Goal: Task Accomplishment & Management: Use online tool/utility

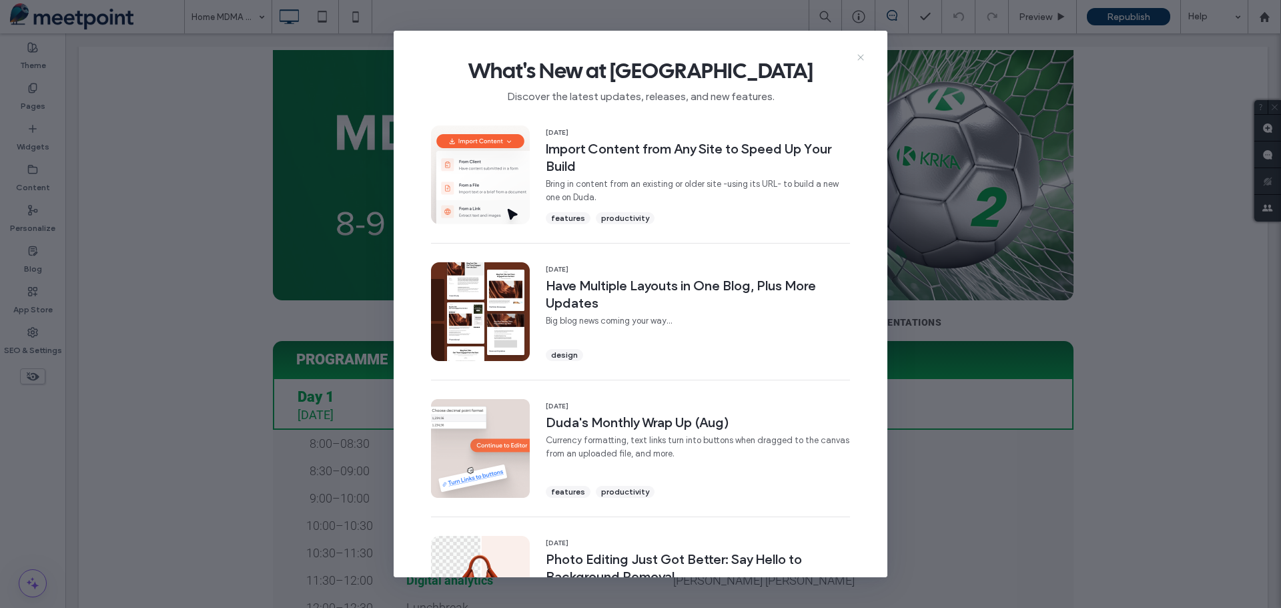
drag, startPoint x: 860, startPoint y: 55, endPoint x: 794, endPoint y: 22, distance: 73.1
click at [860, 55] on icon at bounding box center [861, 57] width 11 height 11
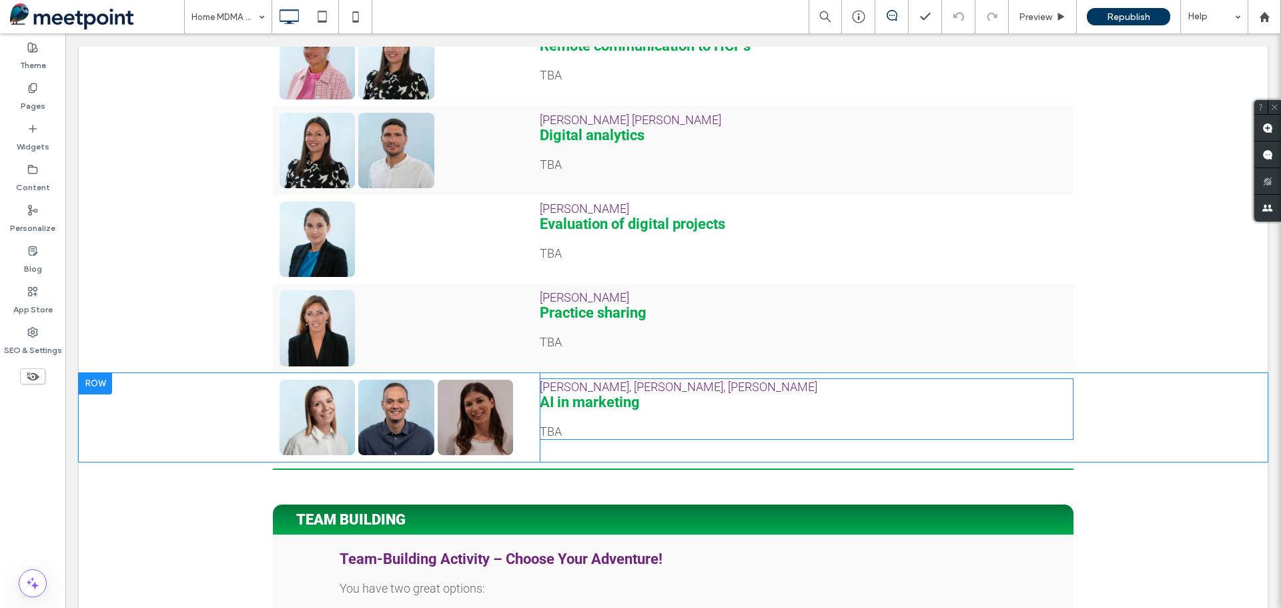
scroll to position [1135, 0]
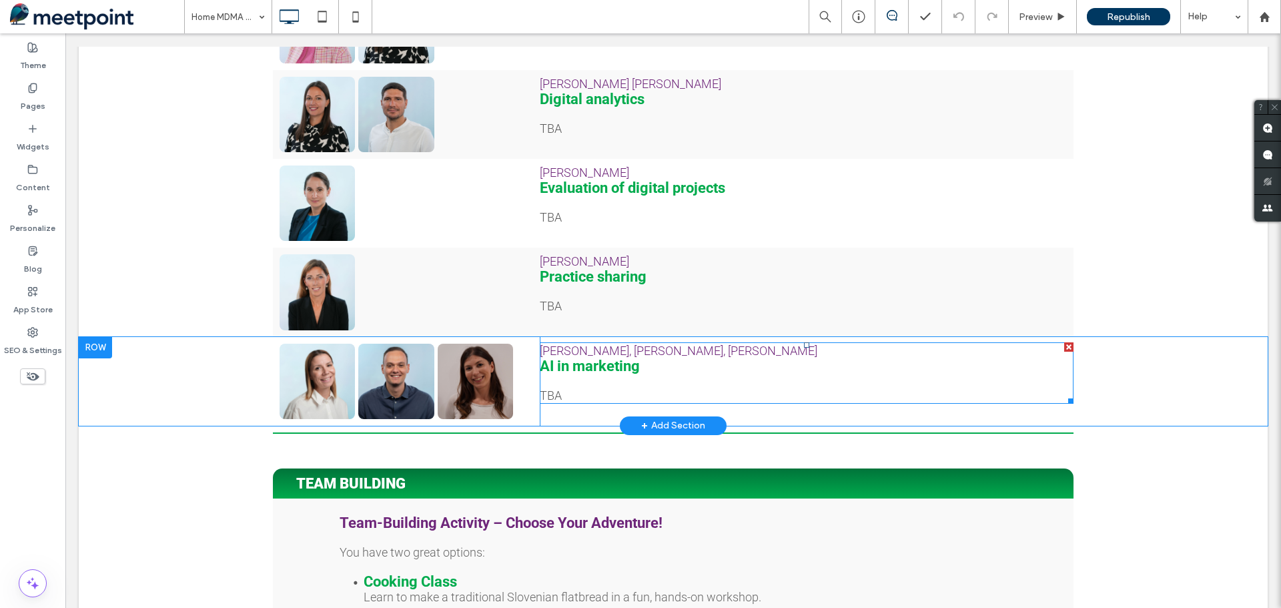
click at [703, 358] on span "[PERSON_NAME], [PERSON_NAME], [PERSON_NAME]" at bounding box center [679, 351] width 278 height 14
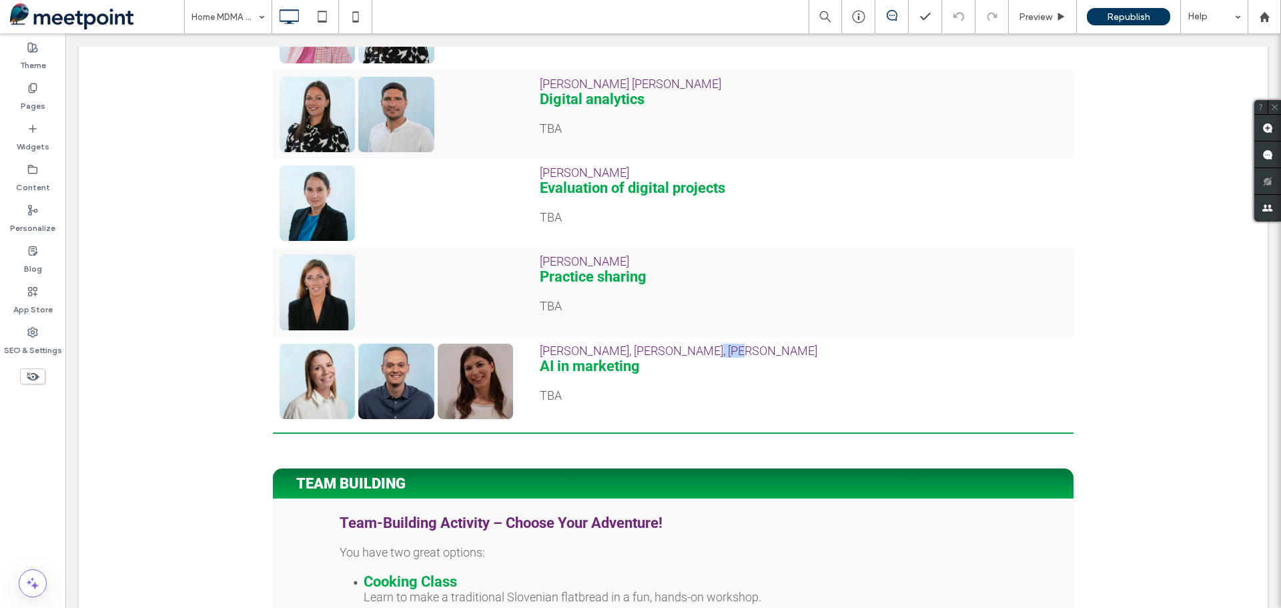
click at [703, 358] on span "[PERSON_NAME], [PERSON_NAME], [PERSON_NAME]" at bounding box center [679, 351] width 278 height 14
type input "******"
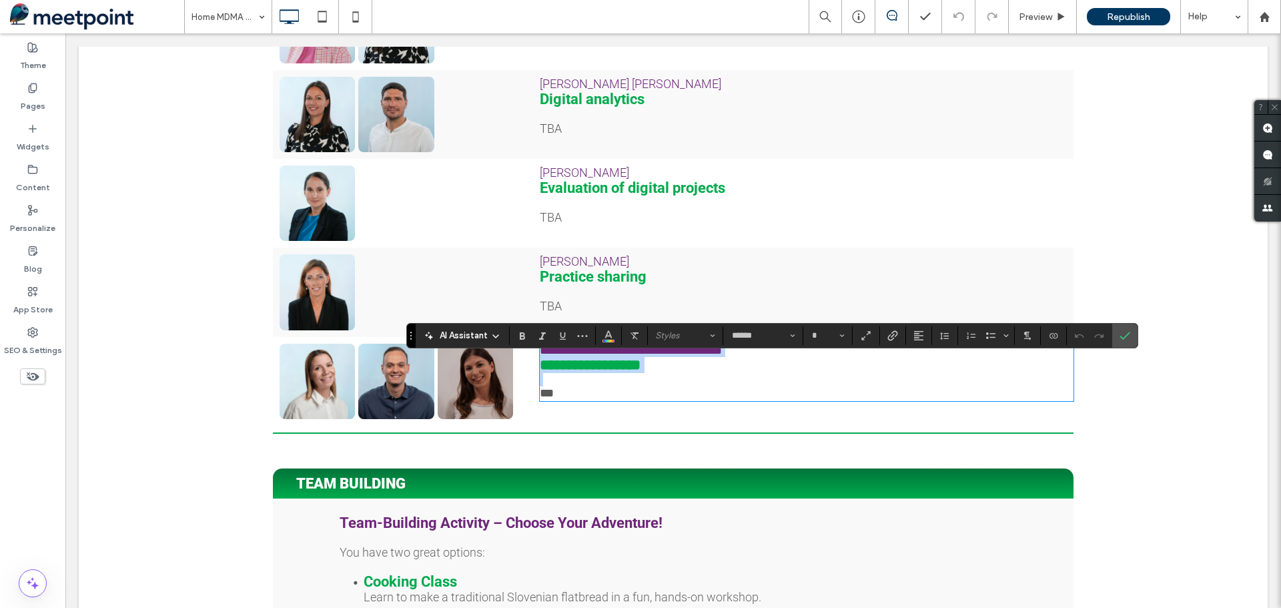
click at [722, 356] on span "**********" at bounding box center [631, 350] width 182 height 12
type input "**"
click at [722, 356] on span "**********" at bounding box center [631, 350] width 182 height 12
click at [688, 356] on span "**********" at bounding box center [631, 350] width 182 height 12
click at [694, 356] on span "**********" at bounding box center [633, 350] width 187 height 12
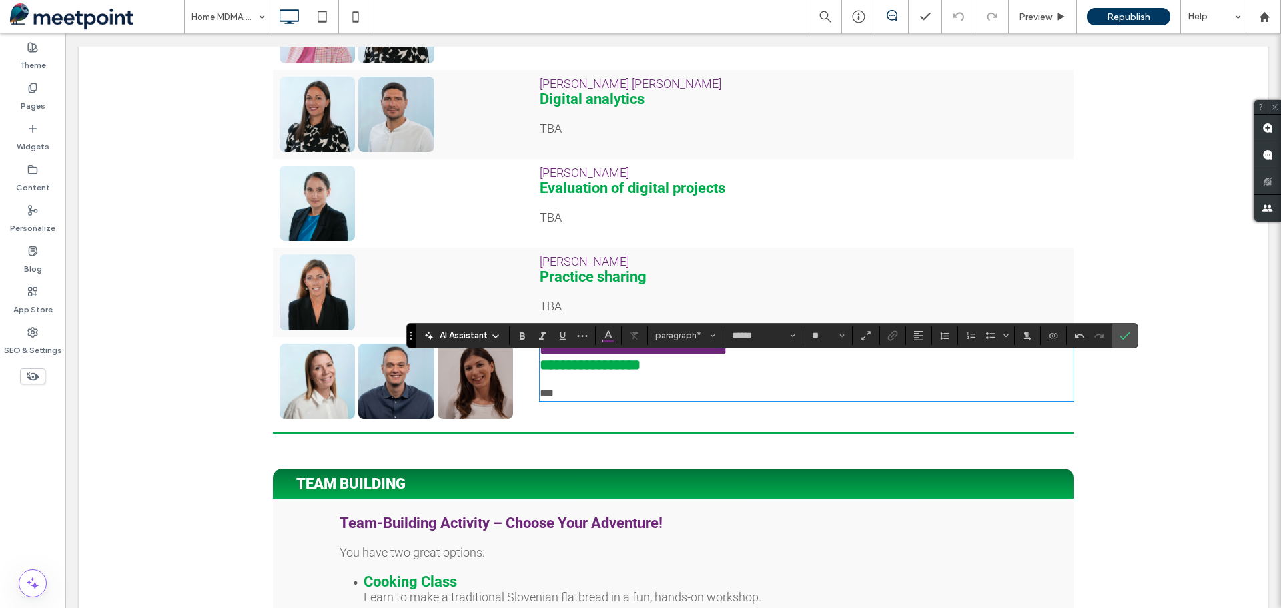
click at [1196, 481] on div "TEAM BUILDING Click To Paste Row + Add Section" at bounding box center [673, 470] width 1189 height 57
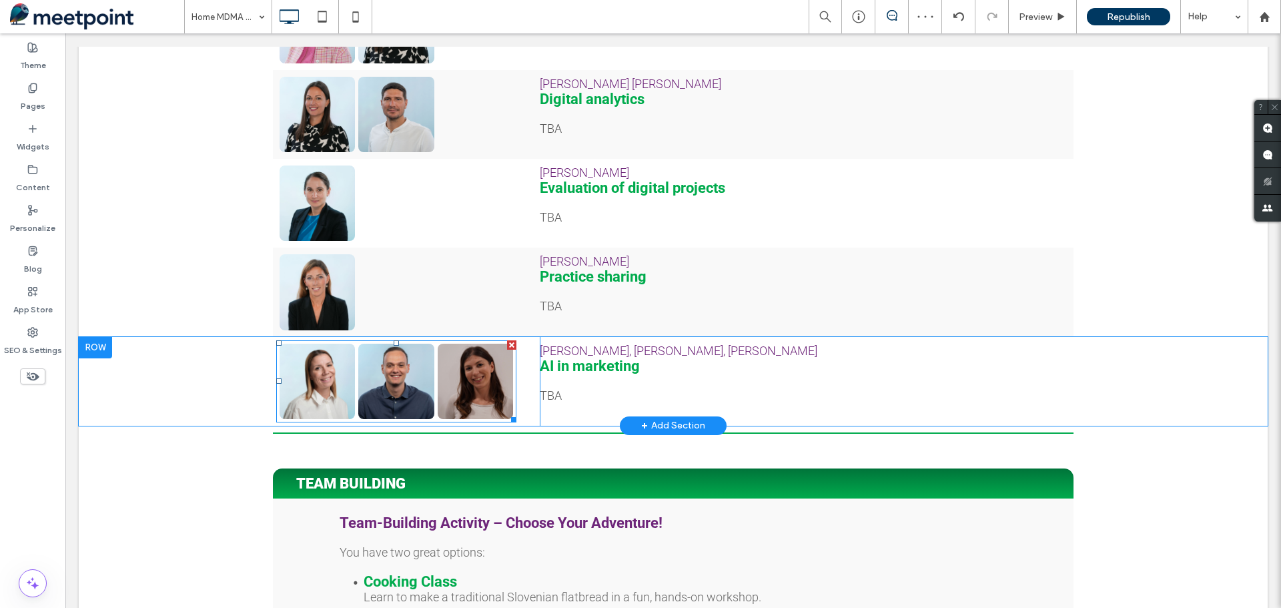
click at [468, 414] on link at bounding box center [475, 381] width 75 height 75
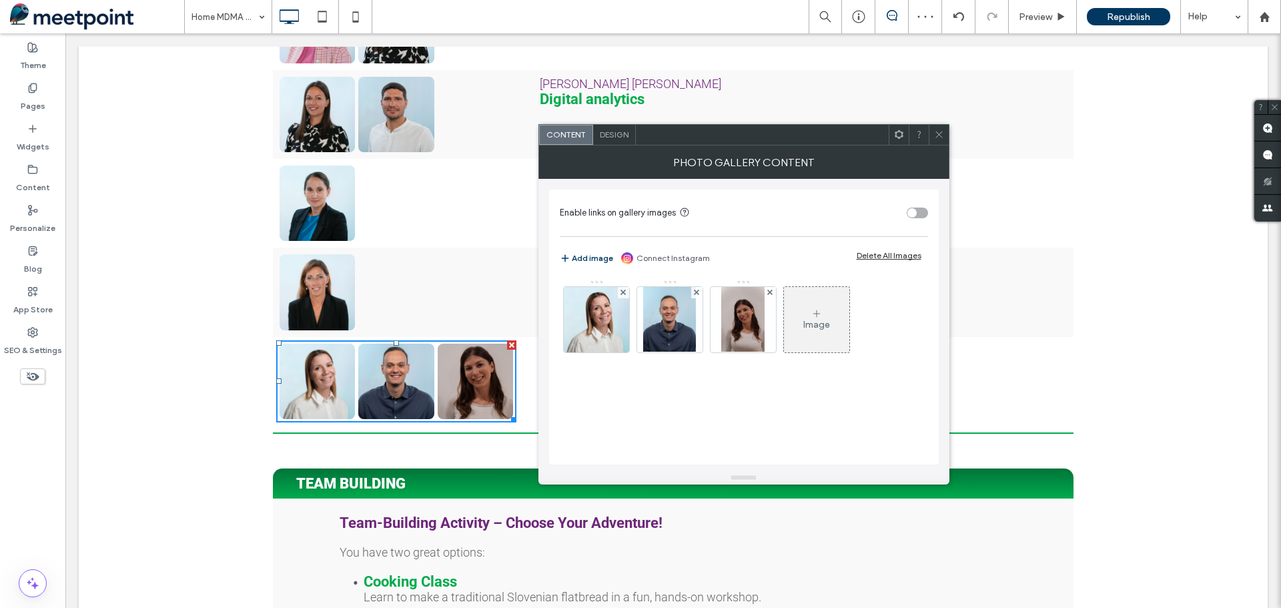
click at [467, 414] on link at bounding box center [475, 381] width 75 height 75
click at [759, 334] on img at bounding box center [742, 319] width 43 height 65
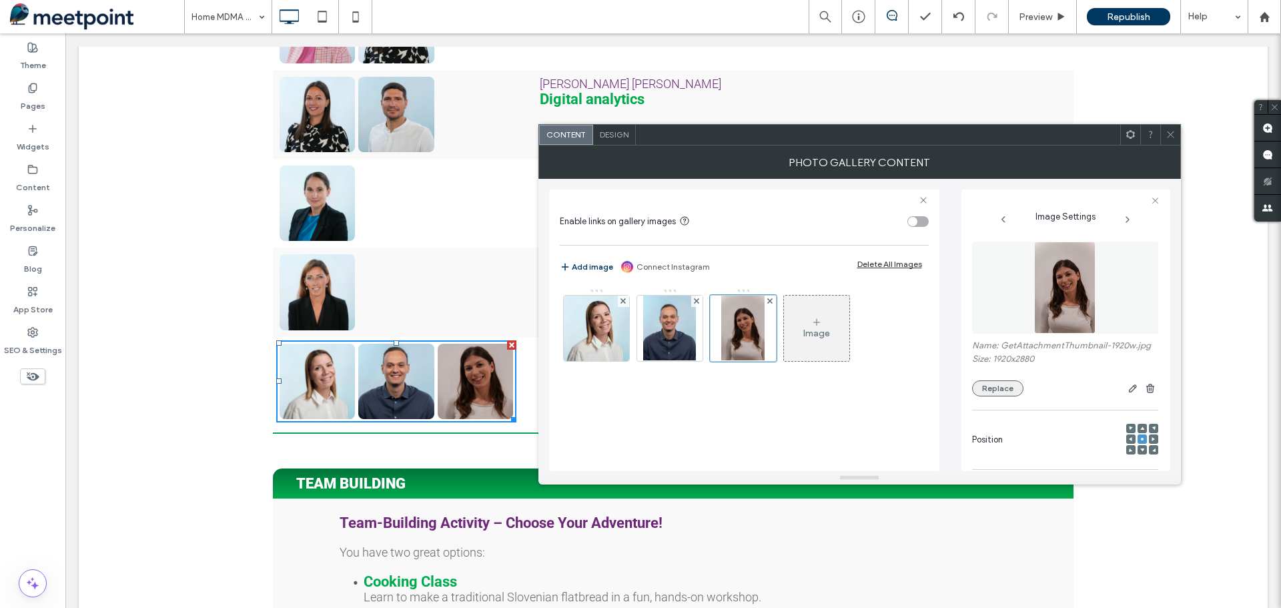
click at [1002, 391] on button "Replace" at bounding box center [997, 388] width 51 height 16
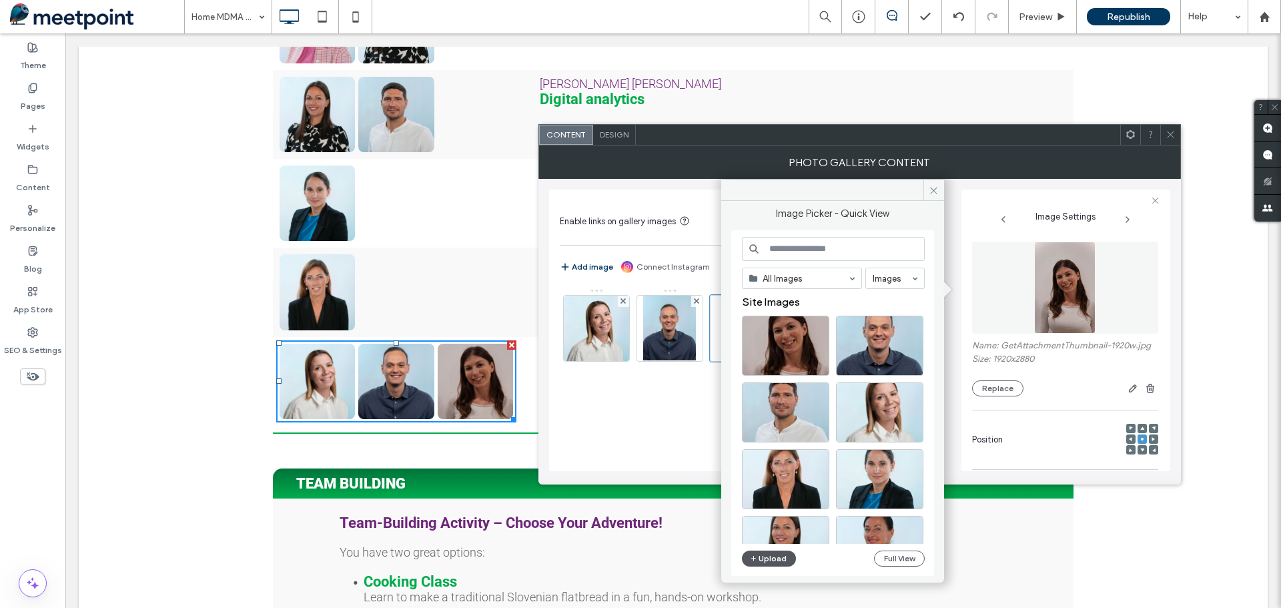
click at [778, 560] on button "Upload" at bounding box center [769, 559] width 55 height 16
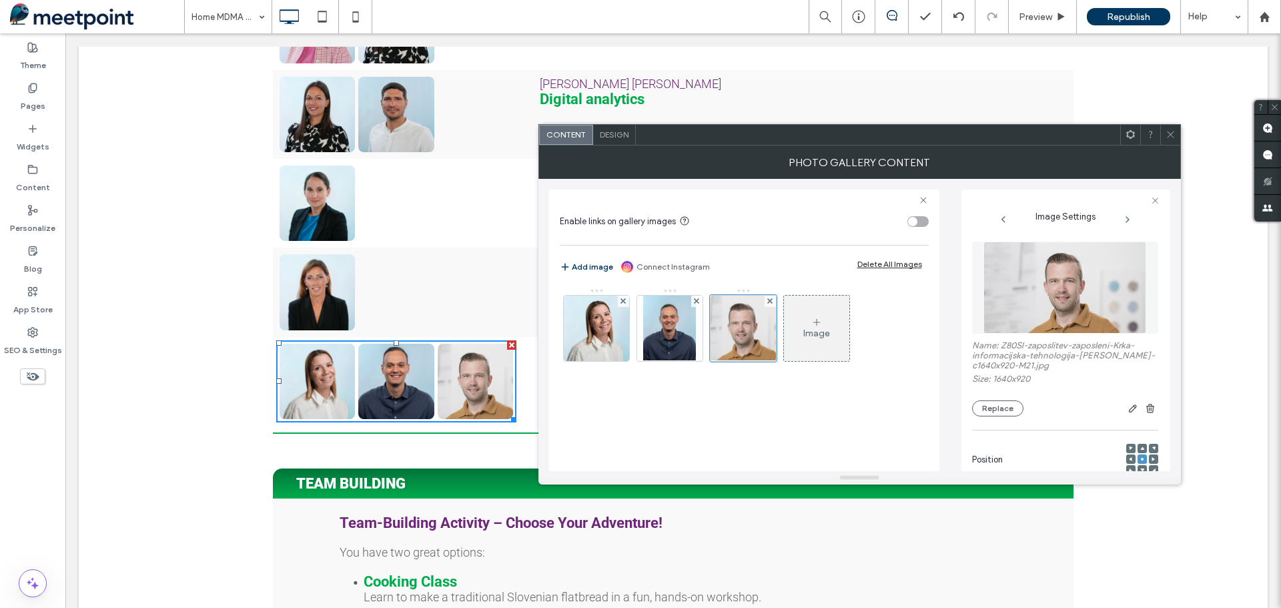
click at [1173, 147] on div "Photo Gallery Content" at bounding box center [860, 161] width 643 height 33
click at [1174, 132] on icon at bounding box center [1171, 134] width 10 height 10
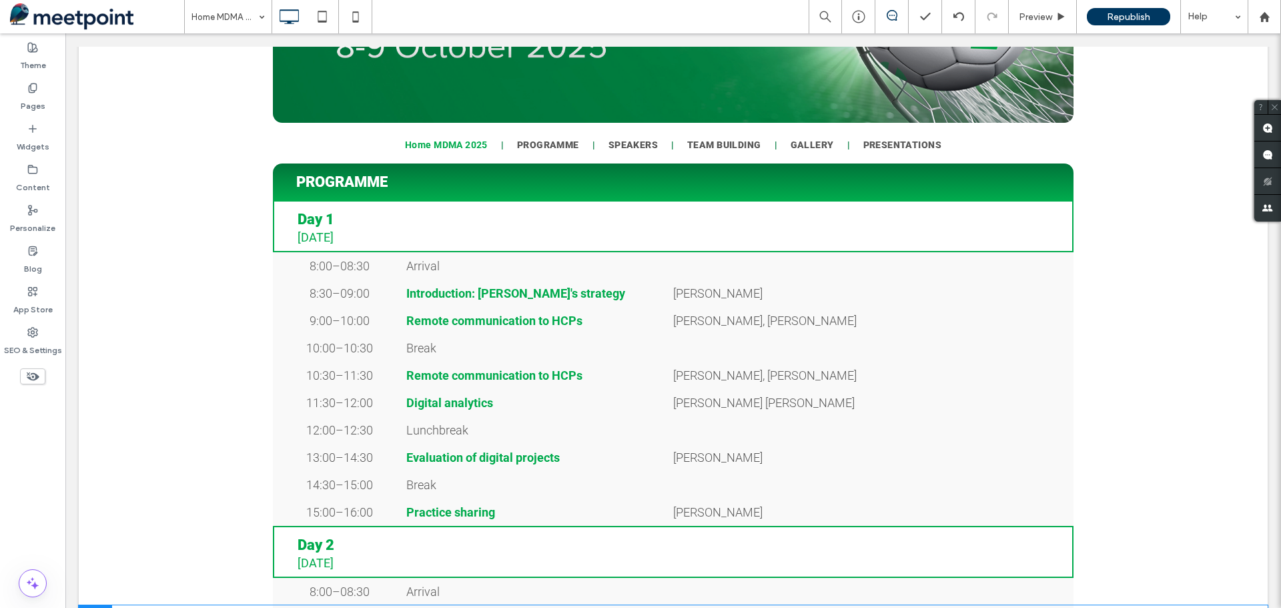
scroll to position [0, 0]
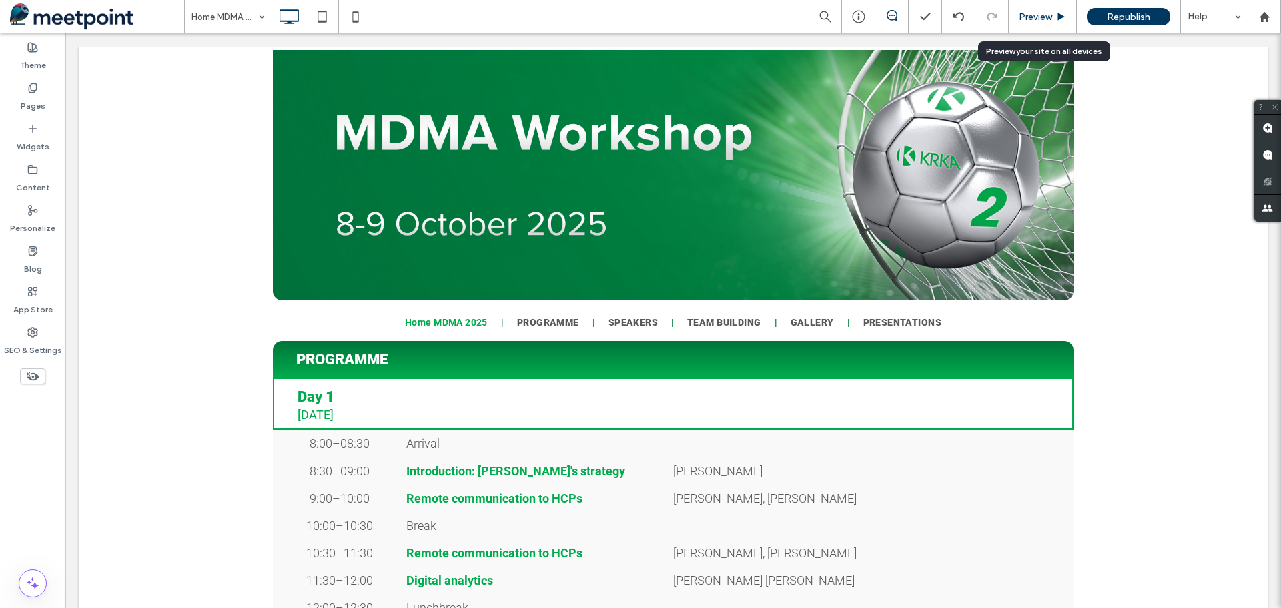
click at [1048, 17] on span "Preview" at bounding box center [1035, 16] width 33 height 11
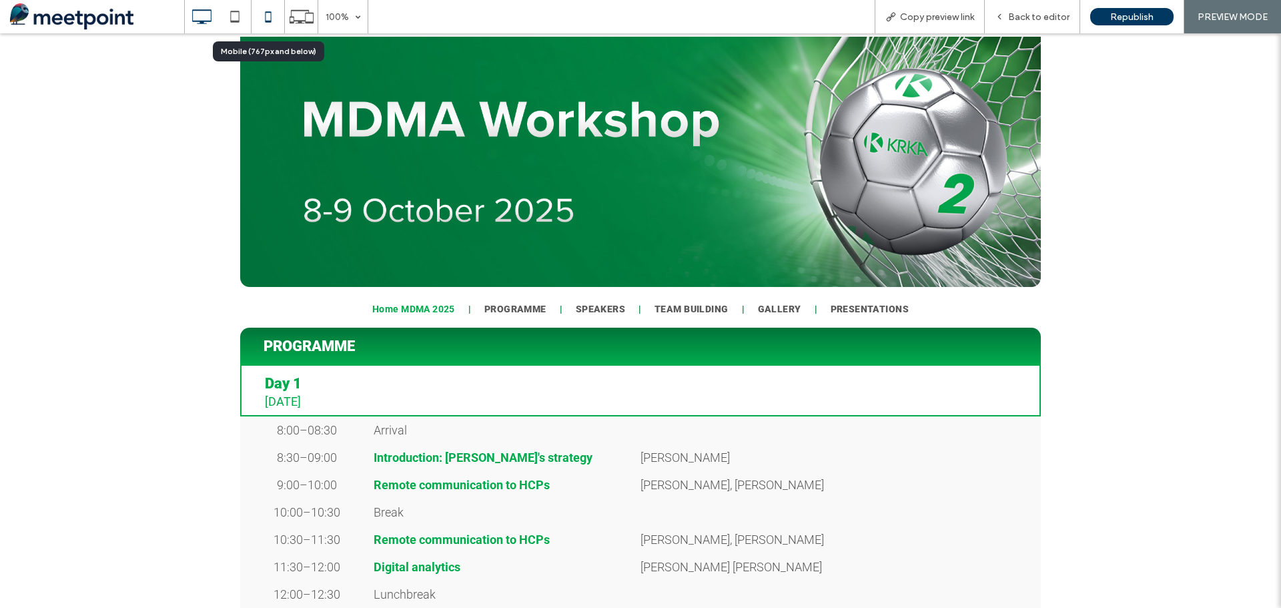
click at [271, 19] on icon at bounding box center [268, 16] width 27 height 27
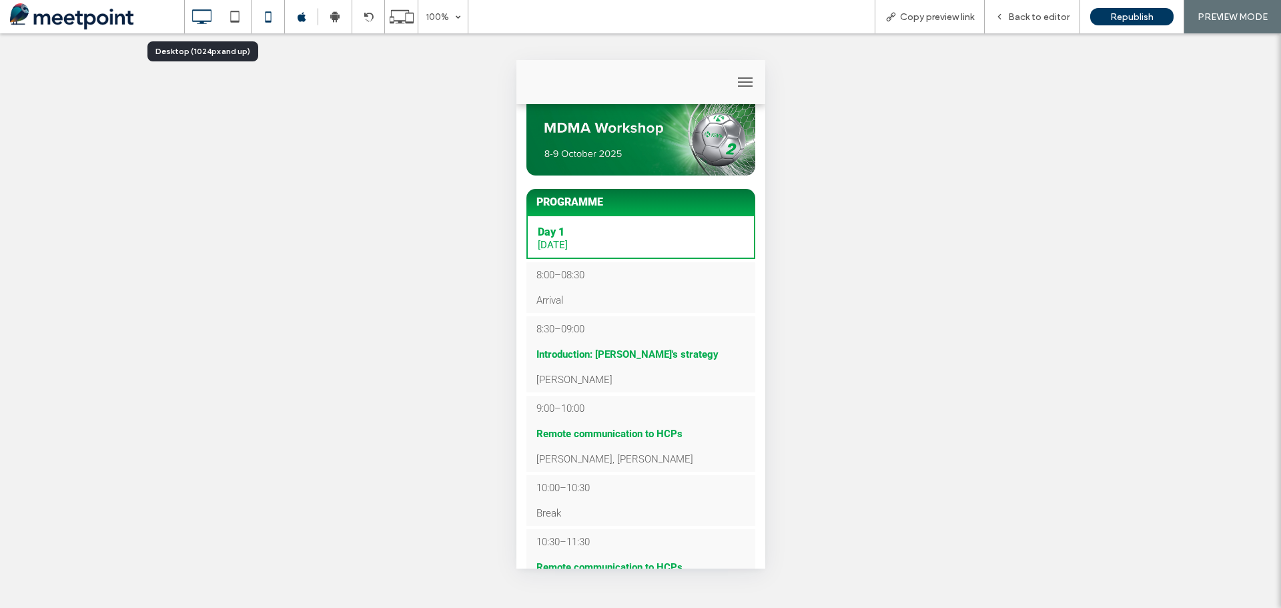
click at [202, 21] on use at bounding box center [202, 16] width 19 height 15
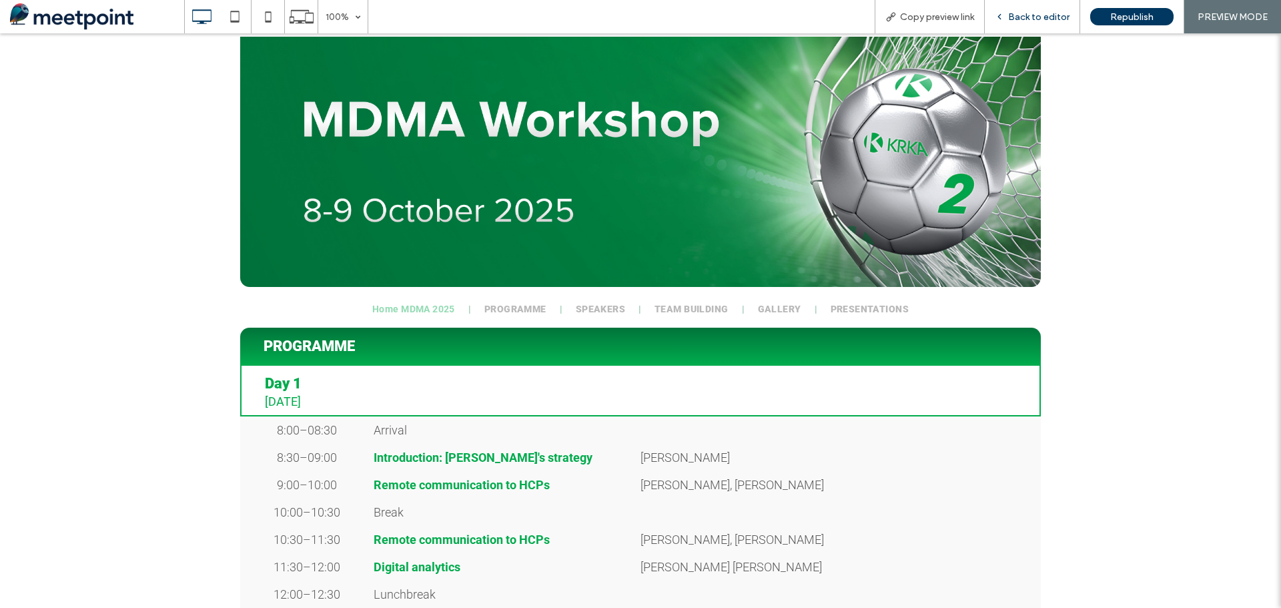
click at [1047, 21] on span "Back to editor" at bounding box center [1038, 16] width 61 height 11
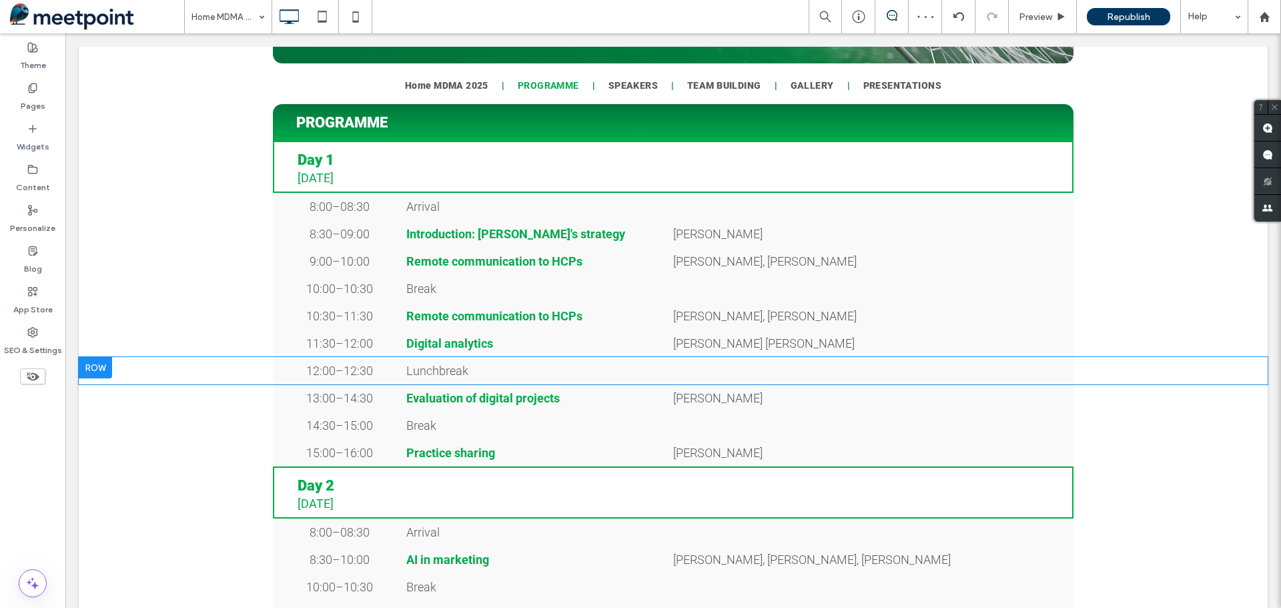
scroll to position [267, 0]
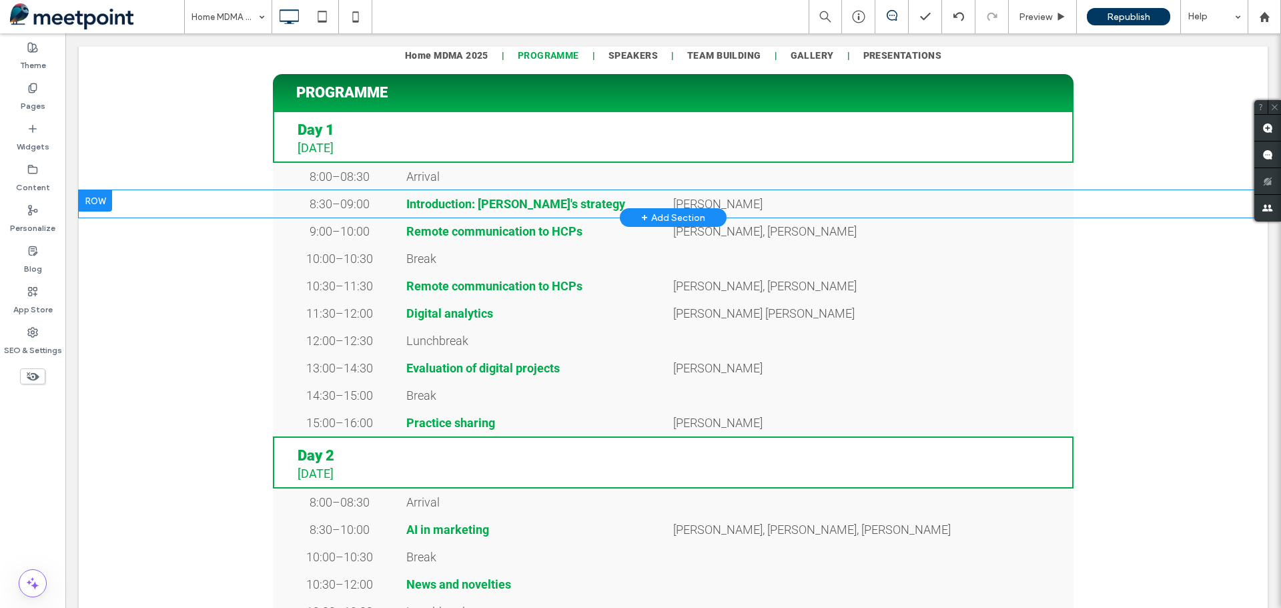
click at [1109, 208] on div "8:30–09:00 Click To Paste Introduction: [PERSON_NAME]'s strategy Click To Paste…" at bounding box center [673, 203] width 1189 height 27
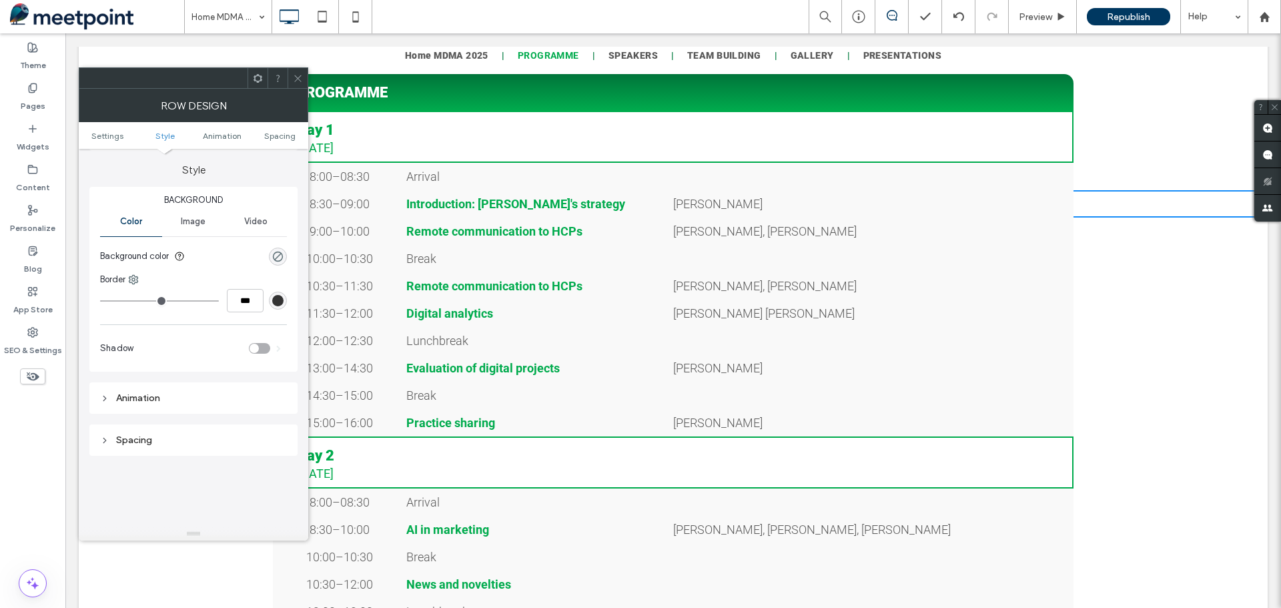
scroll to position [133, 0]
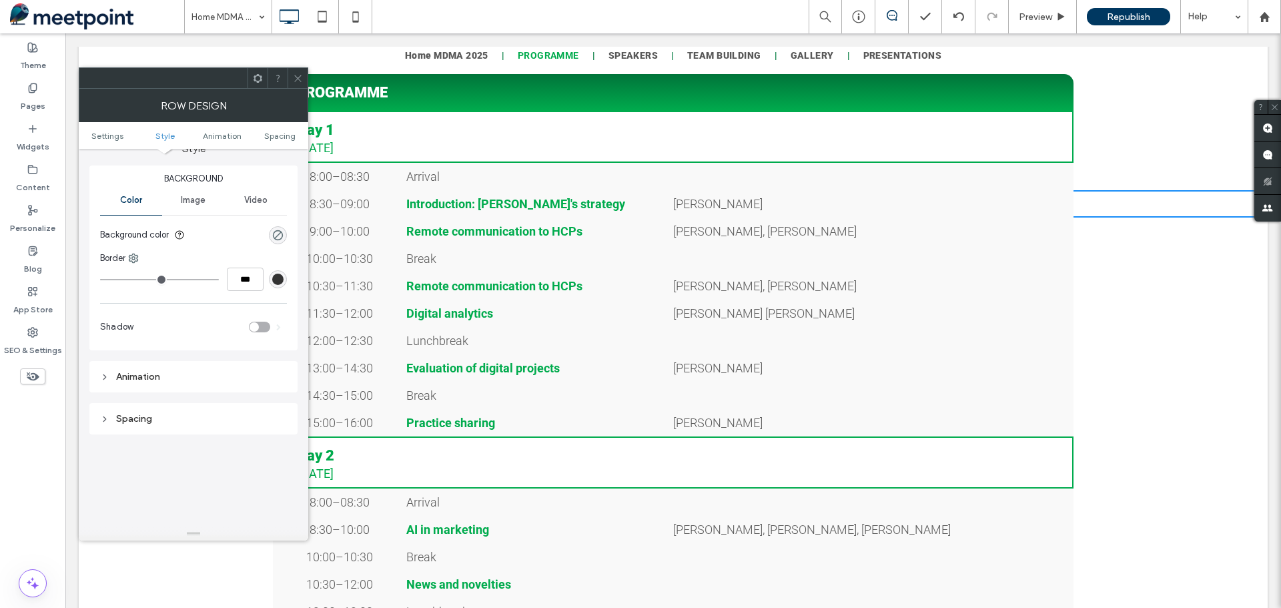
click at [256, 77] on icon at bounding box center [258, 78] width 10 height 10
click at [763, 205] on span "[PERSON_NAME]" at bounding box center [717, 204] width 89 height 14
click at [299, 78] on icon at bounding box center [298, 78] width 10 height 10
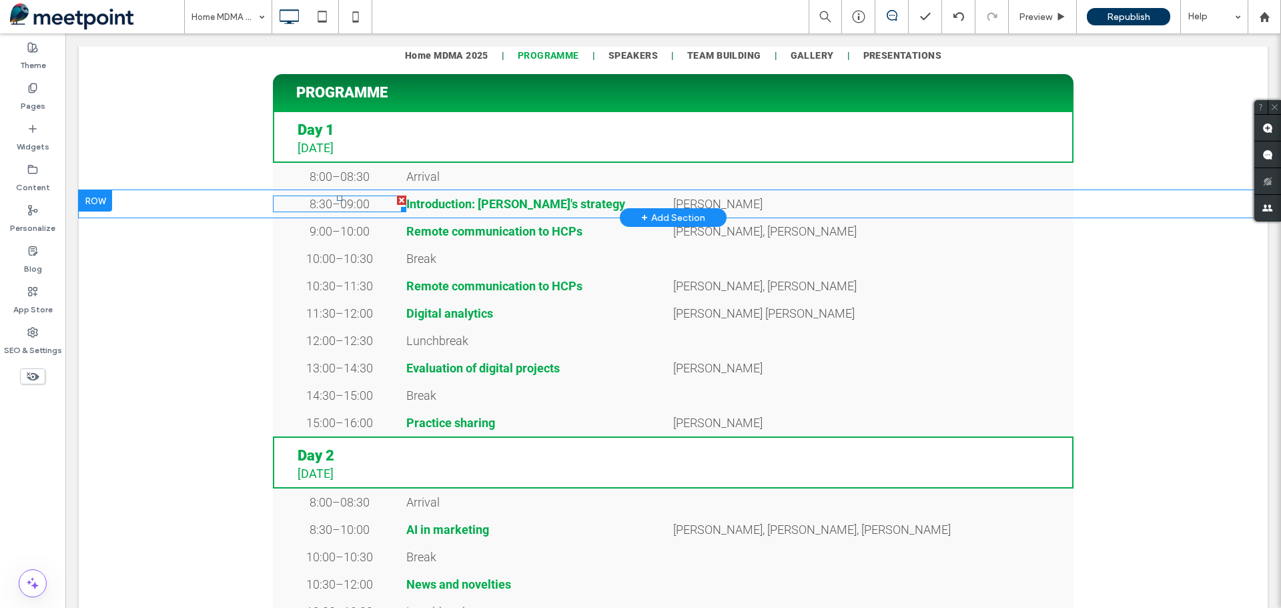
click at [279, 212] on div "8:30–09:00" at bounding box center [339, 204] width 133 height 17
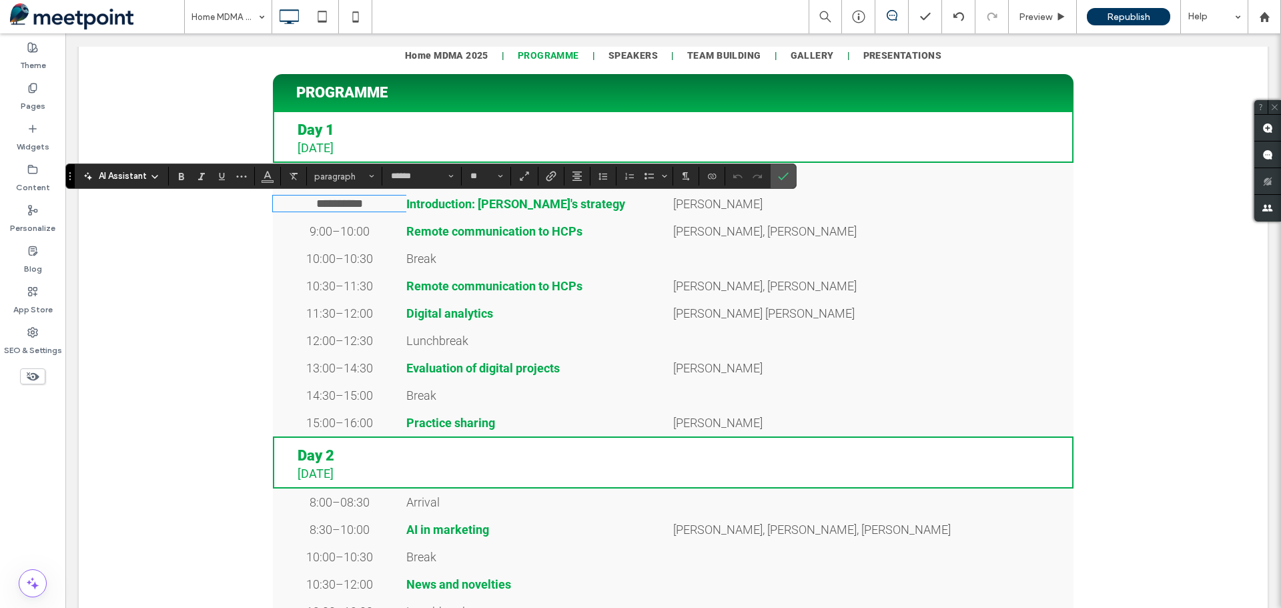
click at [957, 209] on p "[PERSON_NAME]" at bounding box center [873, 204] width 400 height 14
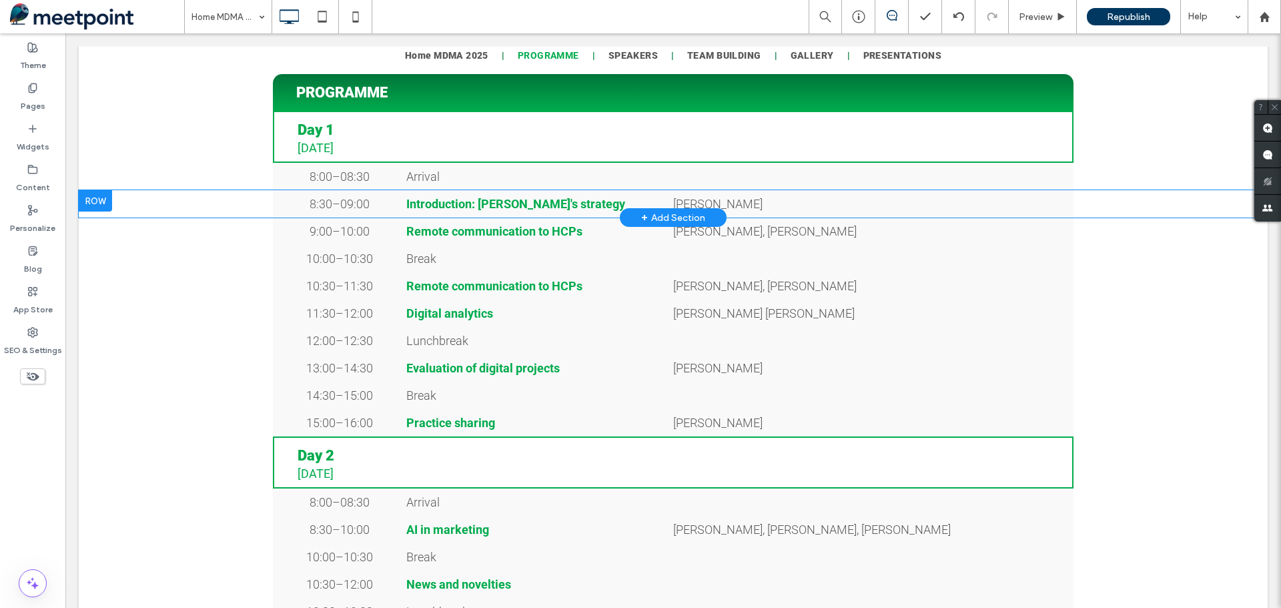
click at [1022, 196] on div "[PERSON_NAME] Click To Paste" at bounding box center [873, 203] width 400 height 27
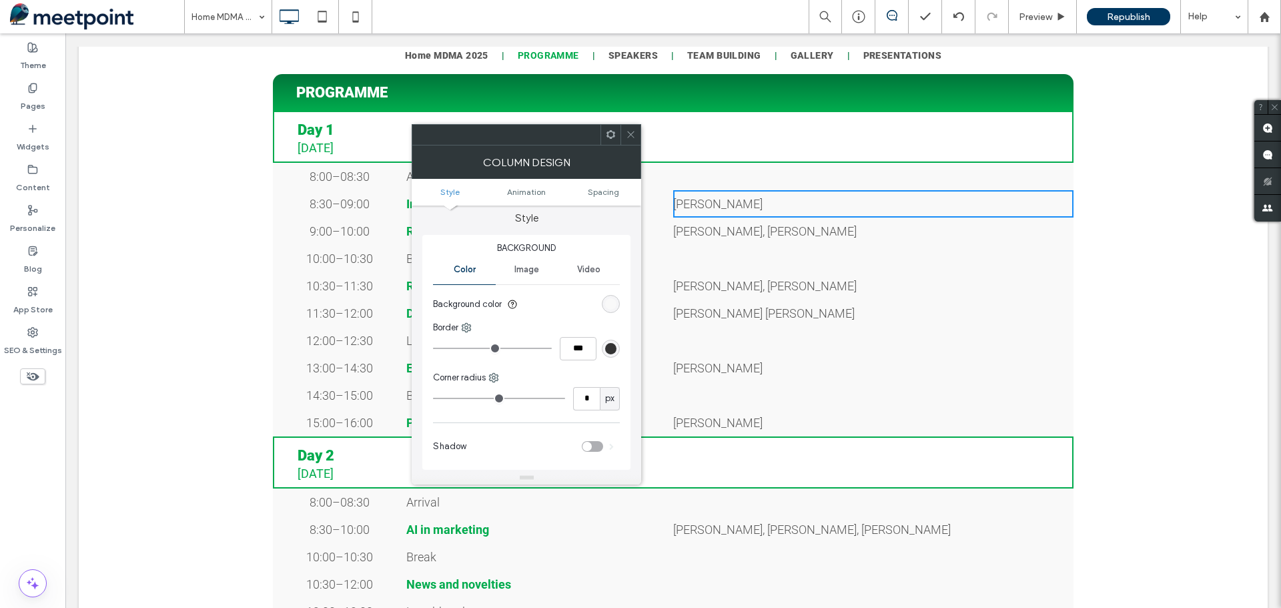
scroll to position [0, 0]
click at [629, 146] on div "Column Design" at bounding box center [527, 161] width 230 height 33
click at [632, 136] on icon at bounding box center [631, 134] width 10 height 10
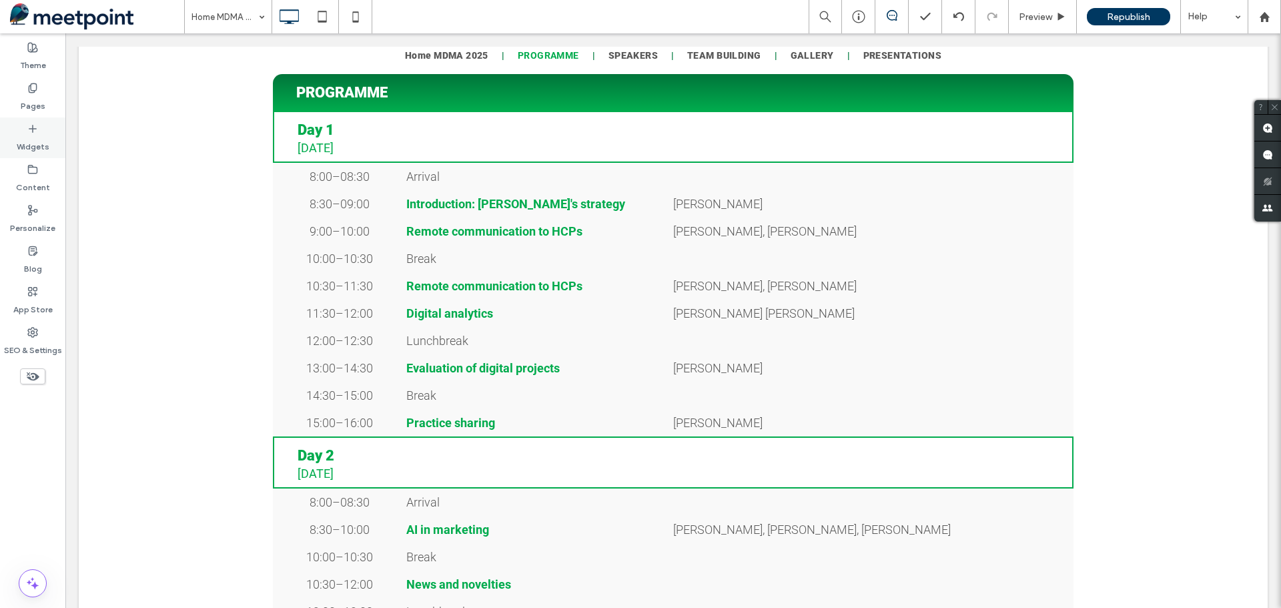
click at [33, 133] on icon at bounding box center [32, 128] width 11 height 11
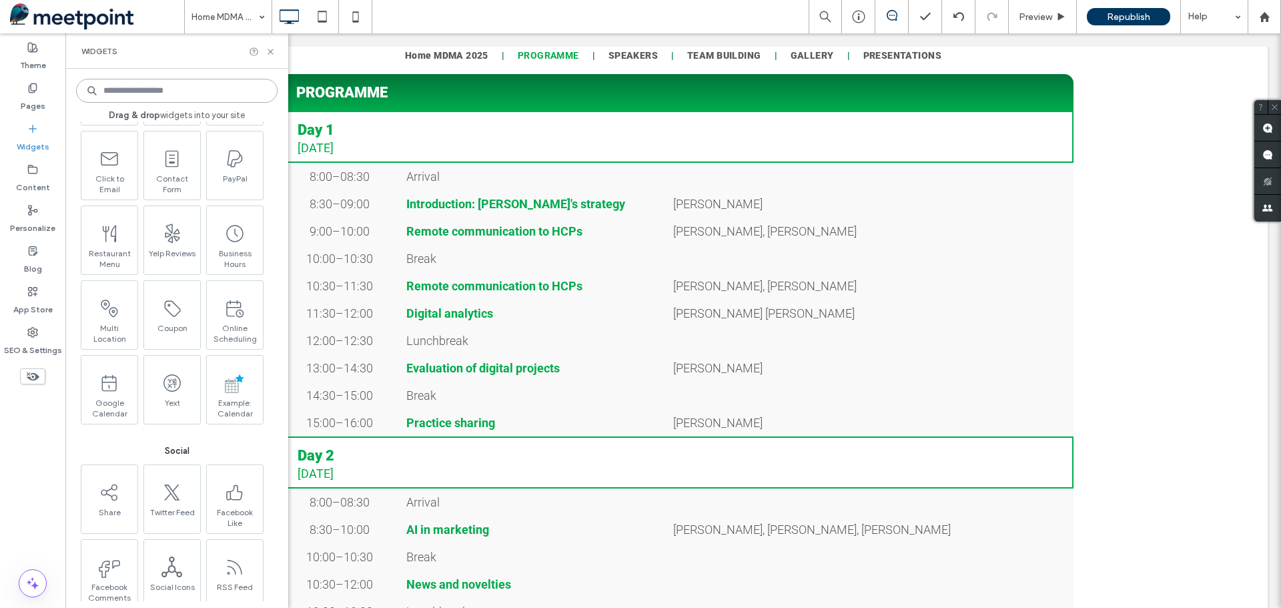
scroll to position [1789, 0]
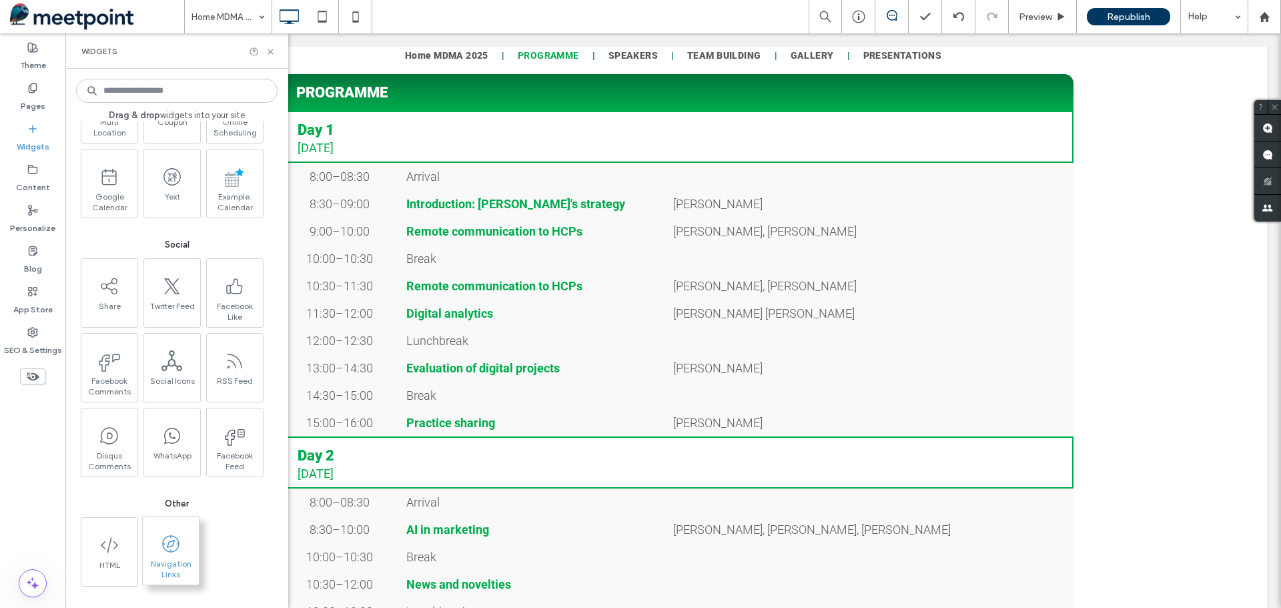
click at [181, 553] on icon at bounding box center [170, 543] width 21 height 21
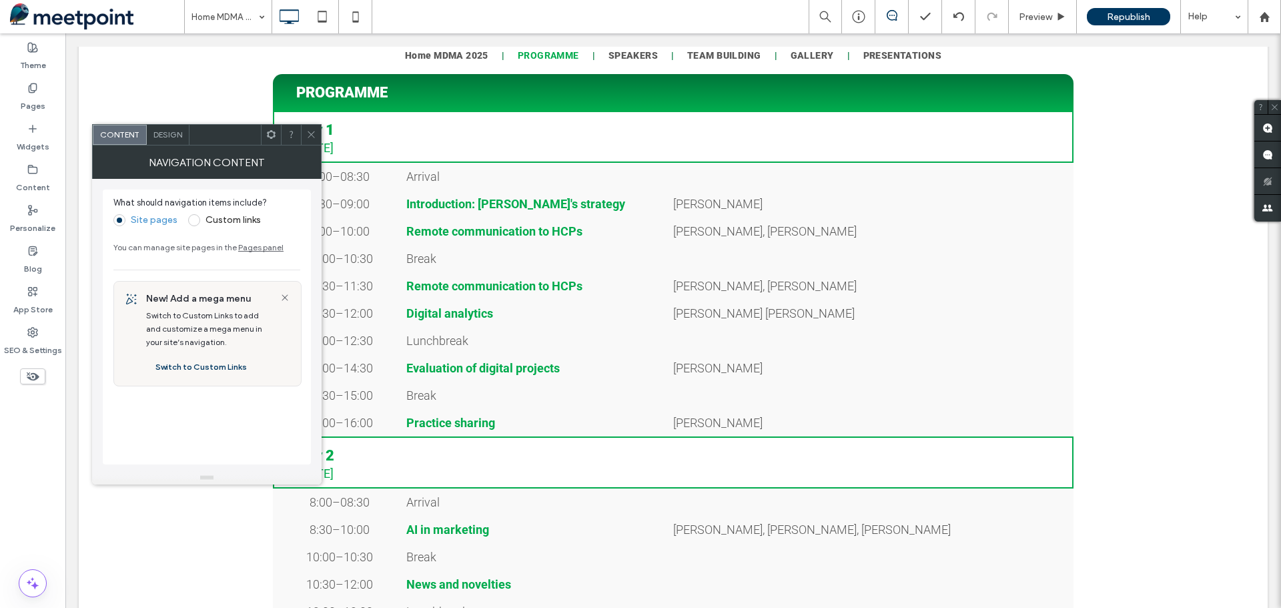
click at [182, 147] on div "NAVIGATION CONTENT" at bounding box center [207, 161] width 230 height 33
click at [171, 141] on div "Design" at bounding box center [168, 135] width 43 height 20
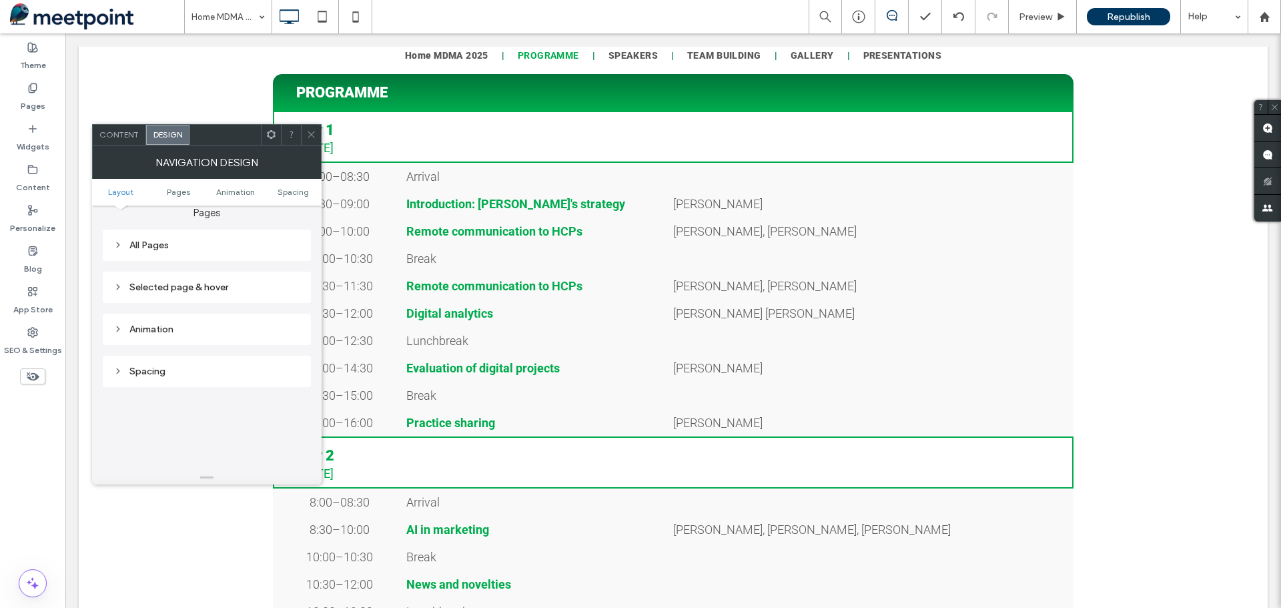
scroll to position [267, 0]
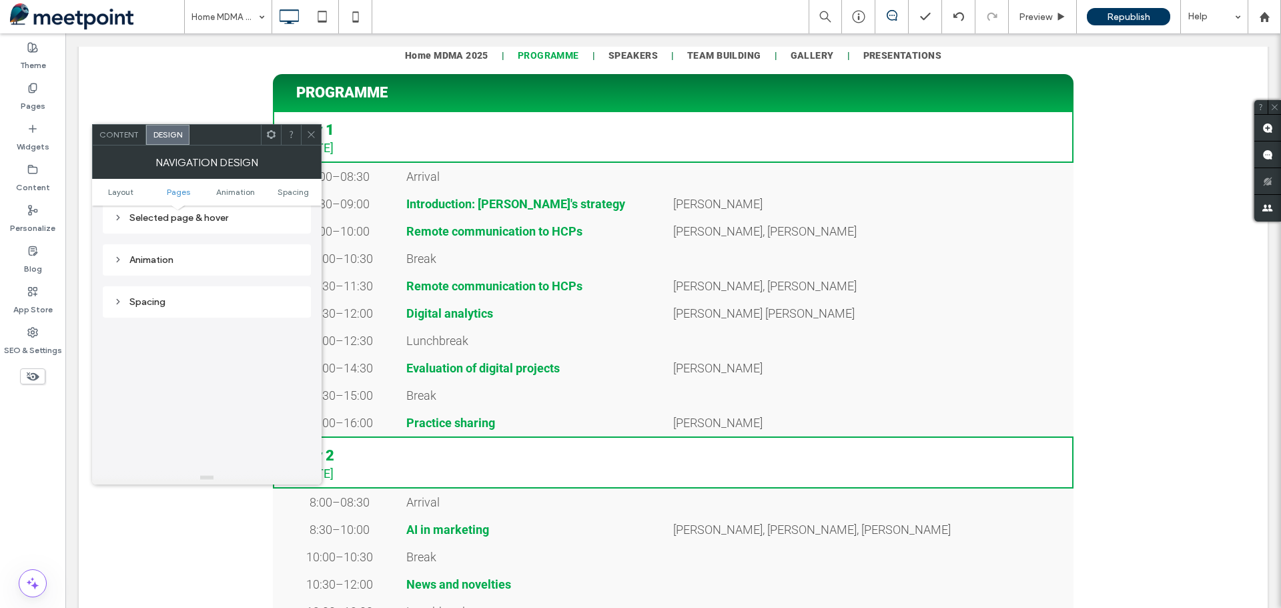
click at [309, 131] on icon at bounding box center [311, 134] width 10 height 10
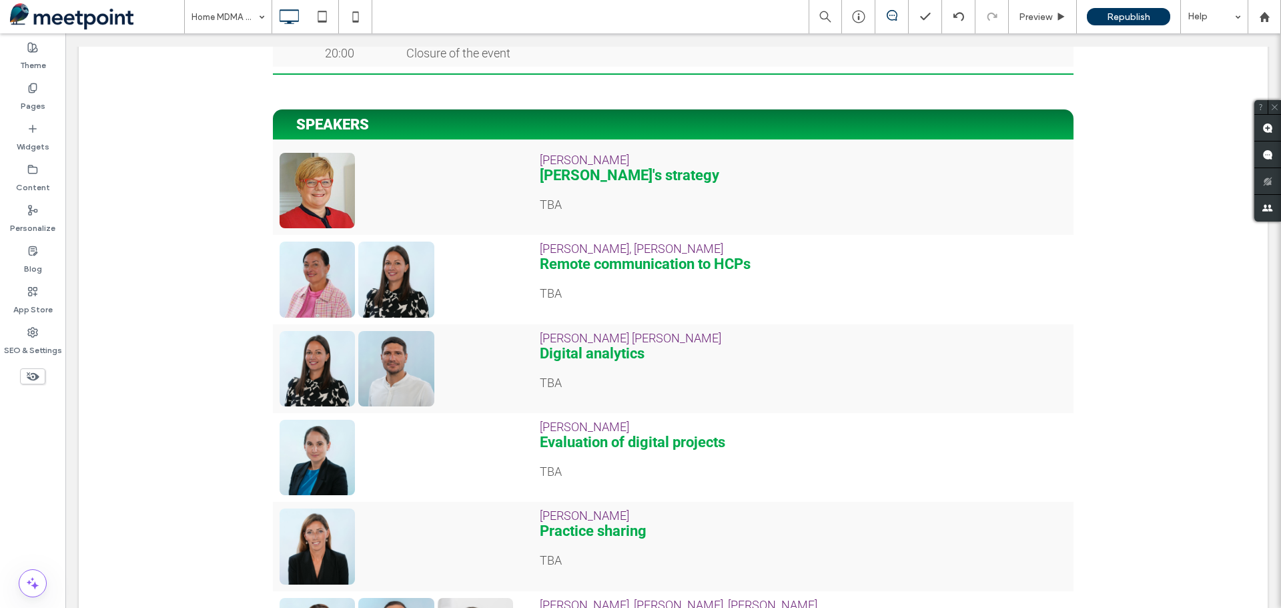
scroll to position [796, 0]
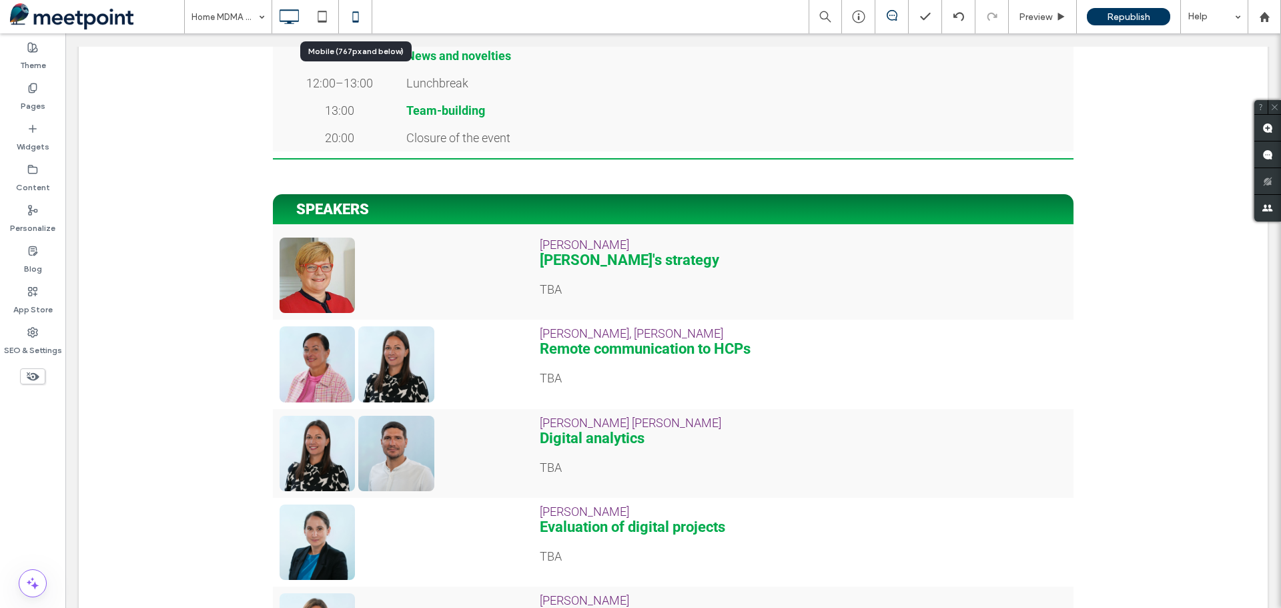
click at [354, 17] on icon at bounding box center [355, 16] width 27 height 27
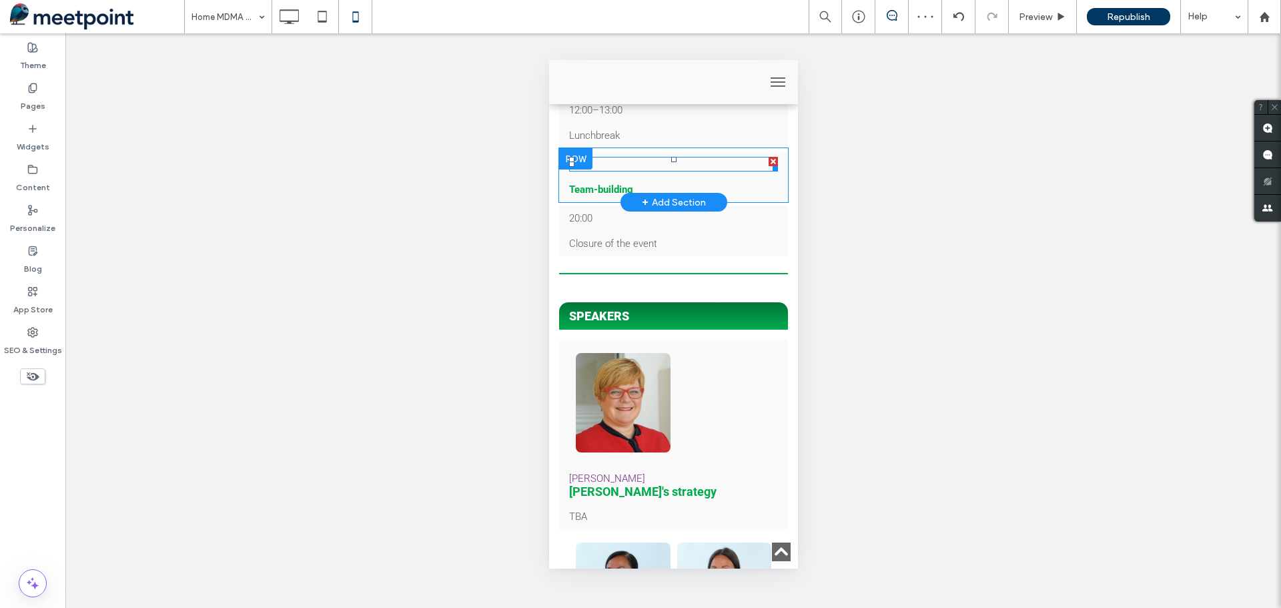
scroll to position [1201, 0]
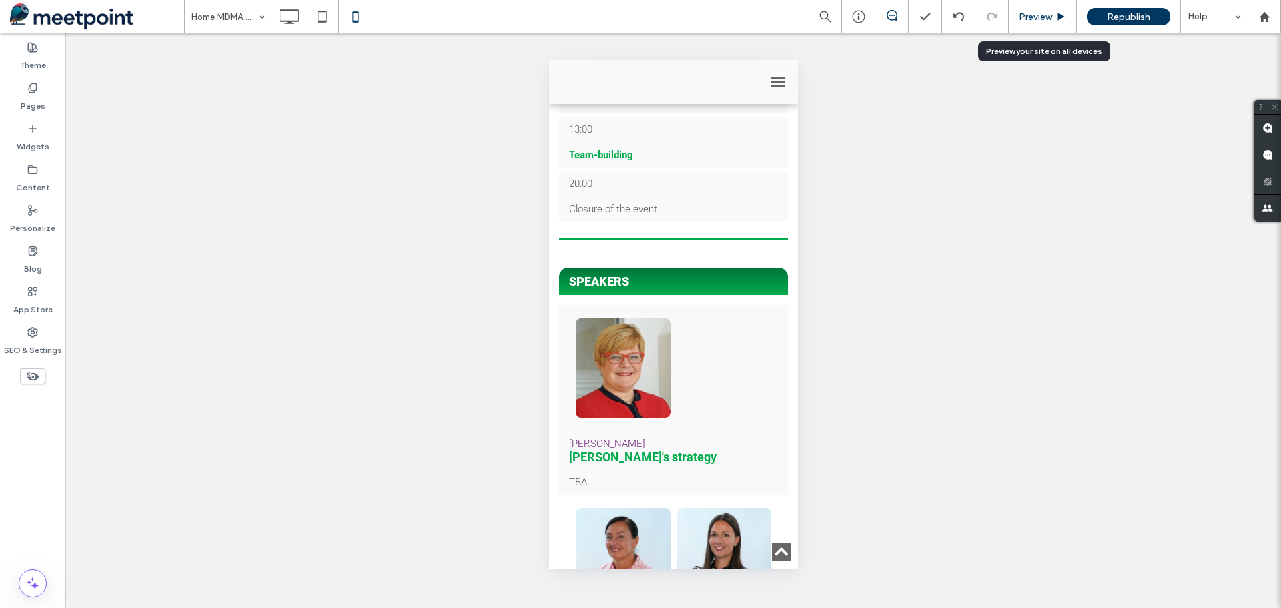
click at [1048, 17] on span "Preview" at bounding box center [1035, 16] width 33 height 11
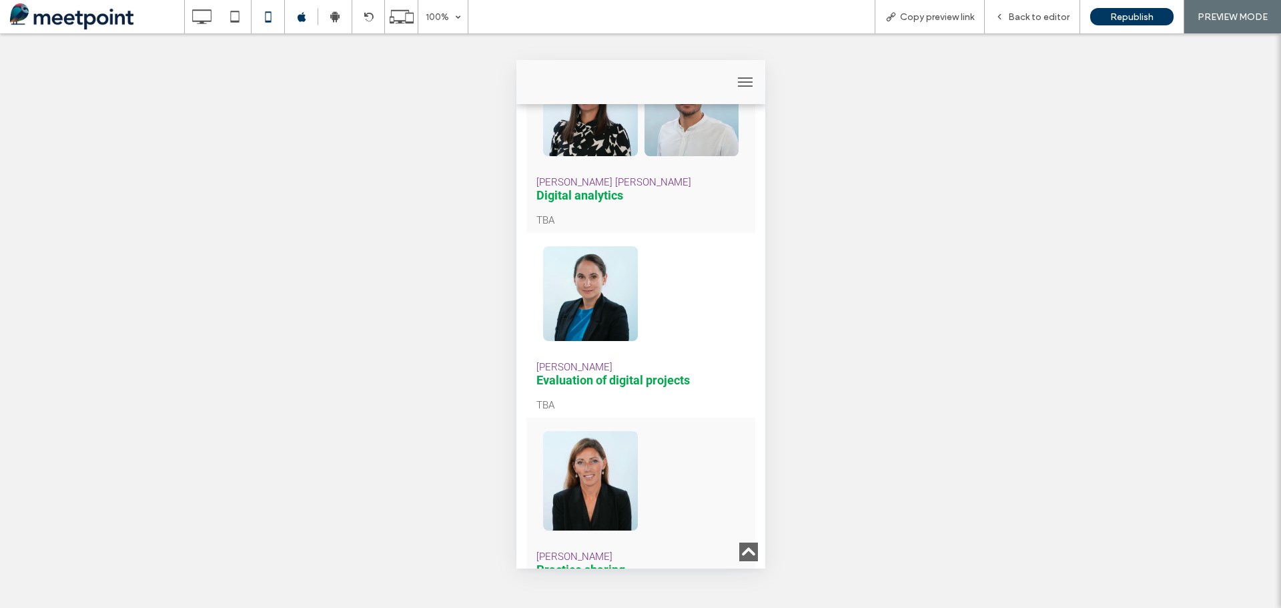
scroll to position [1802, 0]
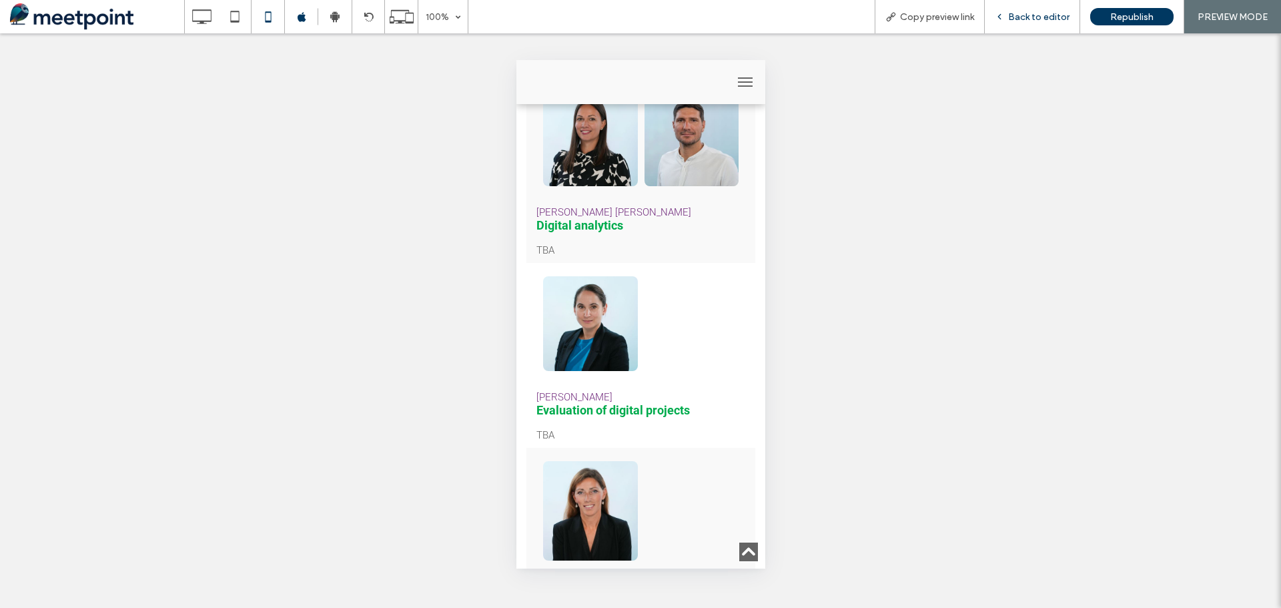
click at [1038, 14] on span "Back to editor" at bounding box center [1038, 16] width 61 height 11
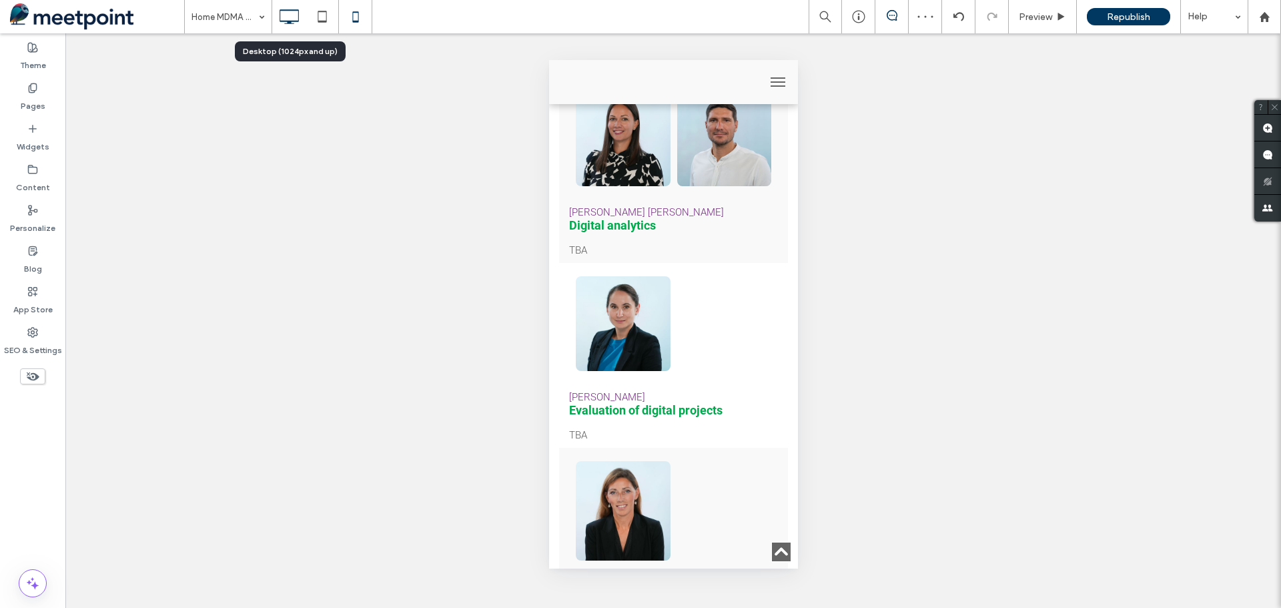
click at [290, 21] on use at bounding box center [289, 16] width 19 height 15
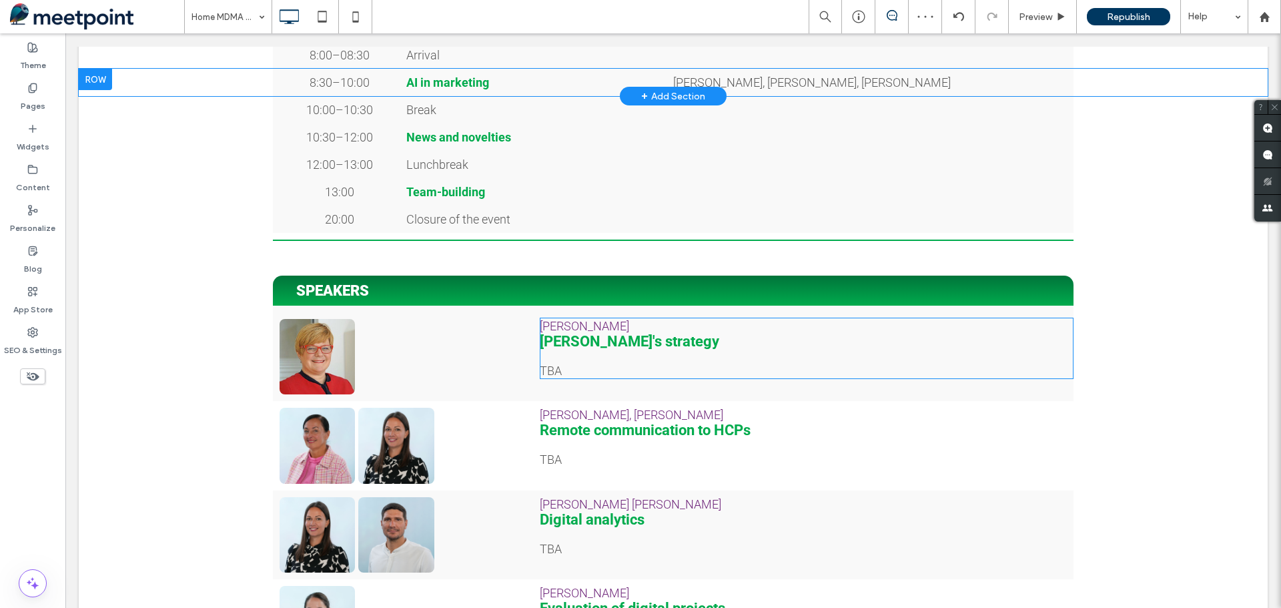
scroll to position [734, 0]
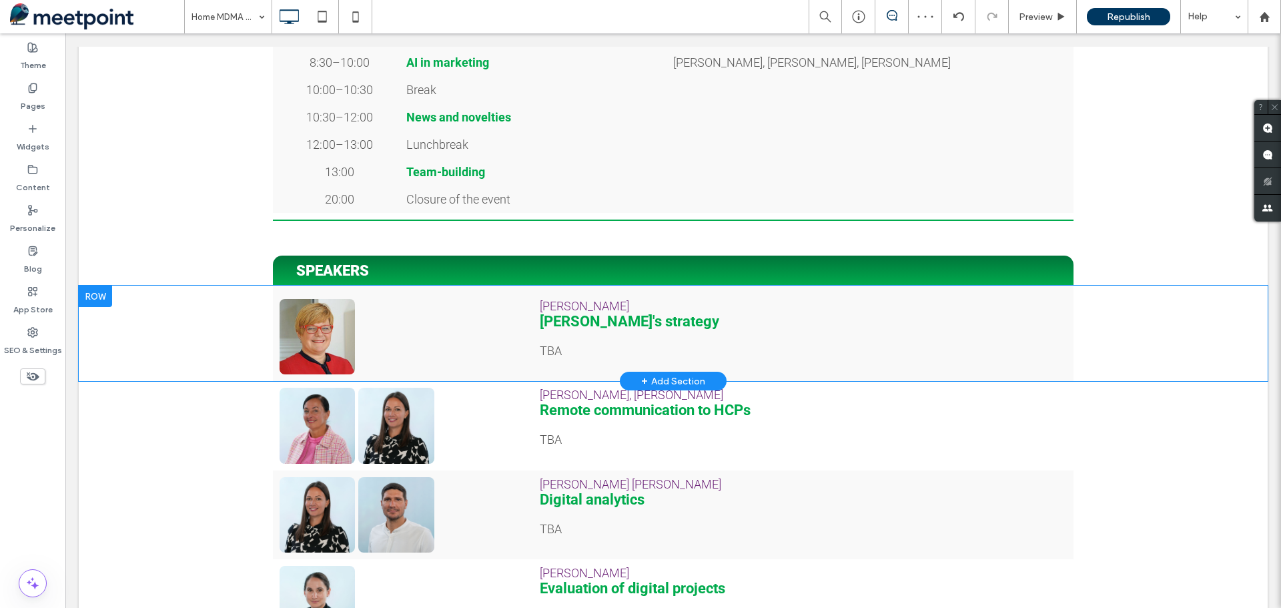
click at [1140, 346] on div "Button Click To Paste [PERSON_NAME] Krka's strategy TBA Click To Paste Row + Ad…" at bounding box center [673, 333] width 1189 height 95
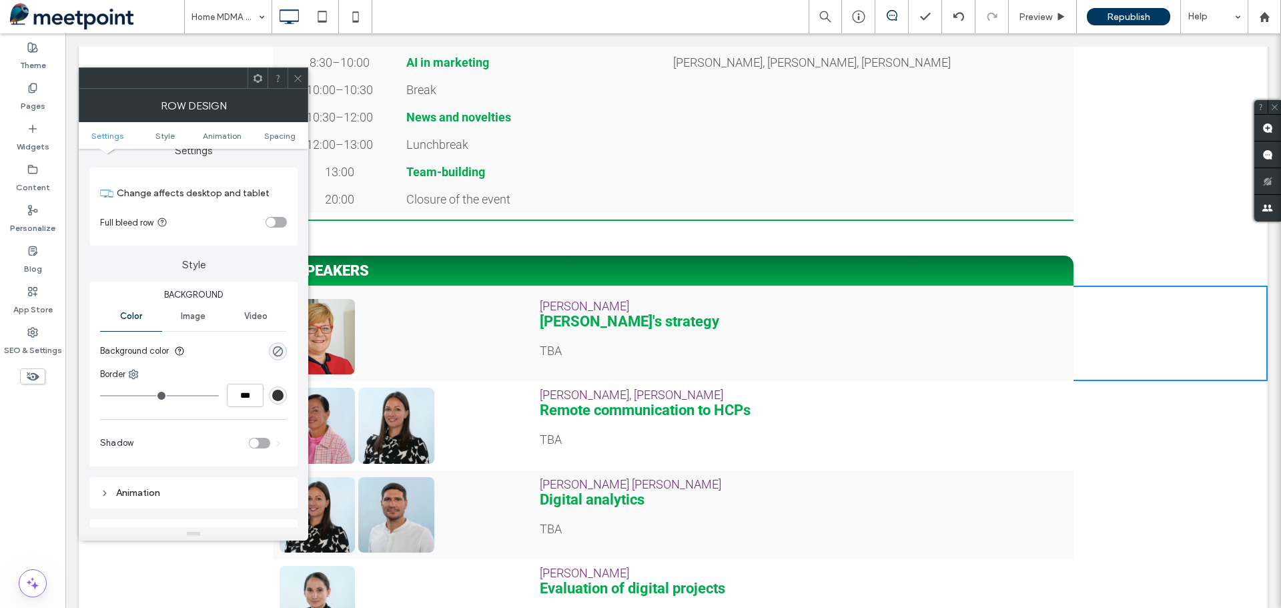
scroll to position [0, 0]
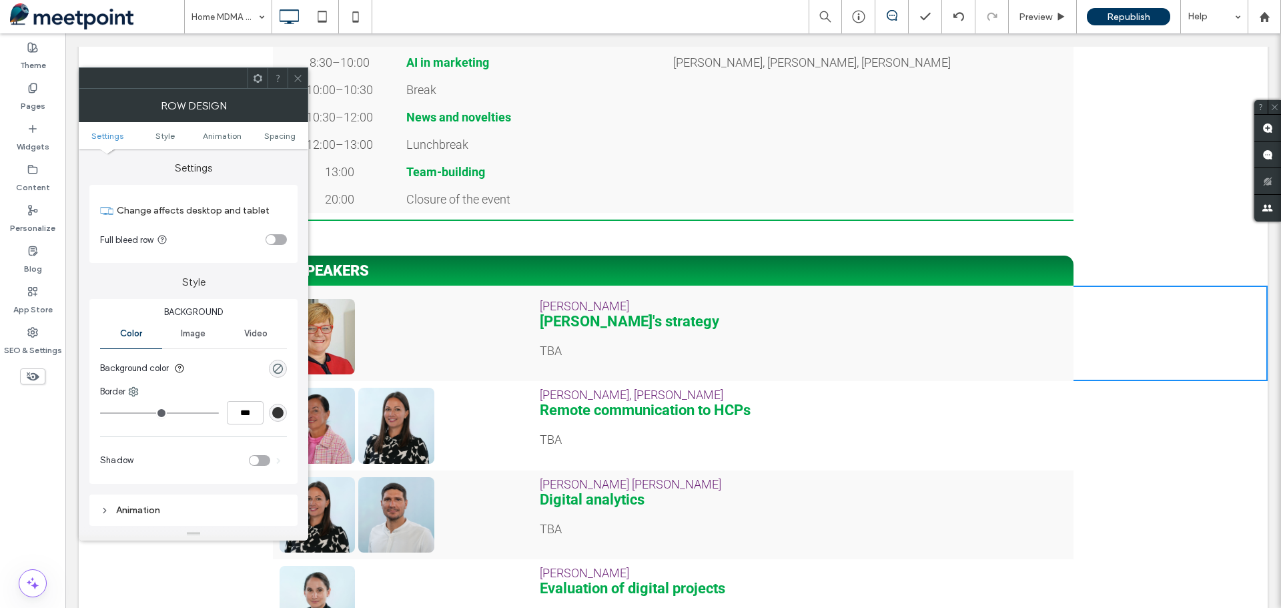
click at [256, 76] on use at bounding box center [258, 77] width 9 height 9
click at [298, 79] on use at bounding box center [297, 78] width 7 height 7
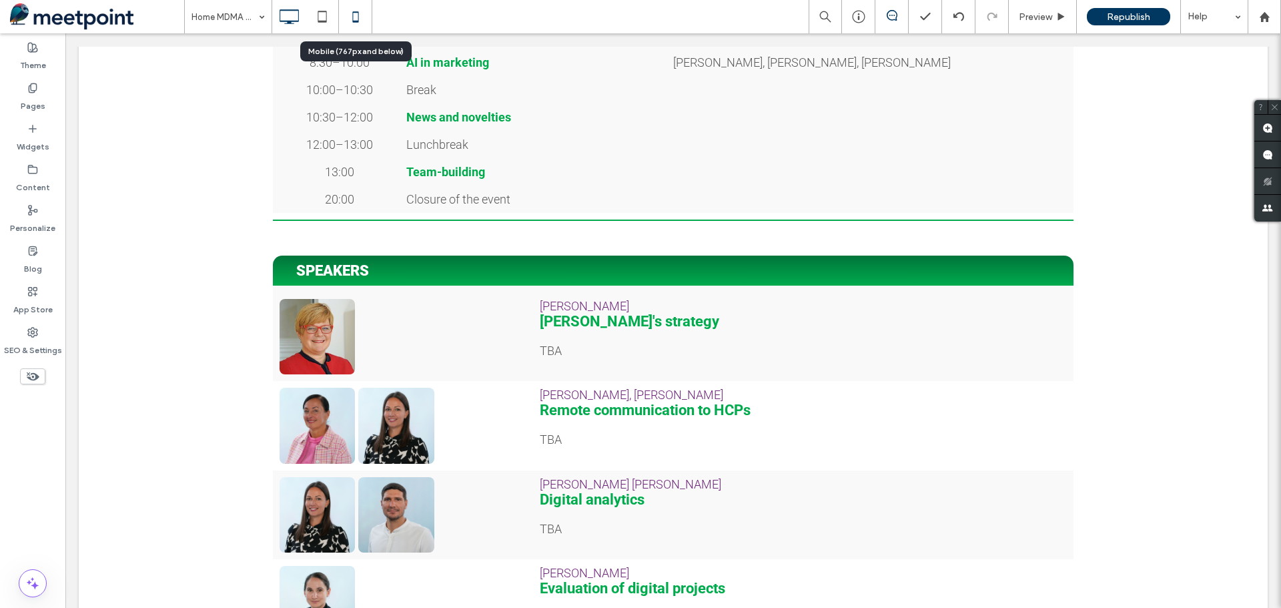
click at [357, 11] on icon at bounding box center [355, 16] width 27 height 27
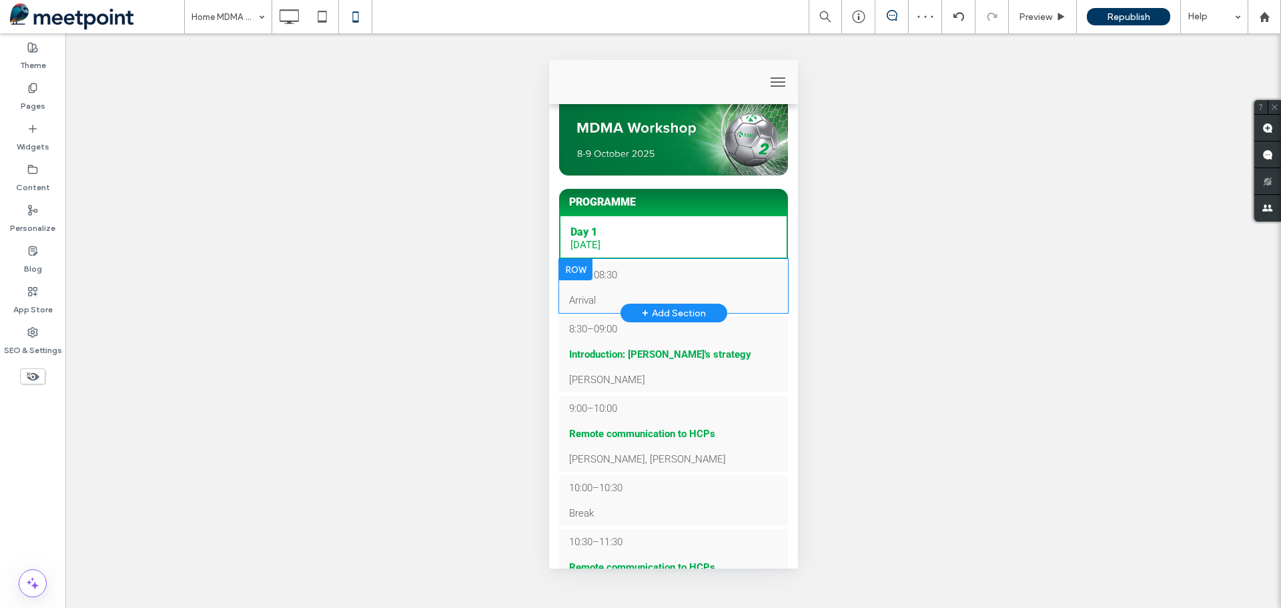
click at [769, 302] on div "Arrival Click To Paste" at bounding box center [673, 300] width 229 height 25
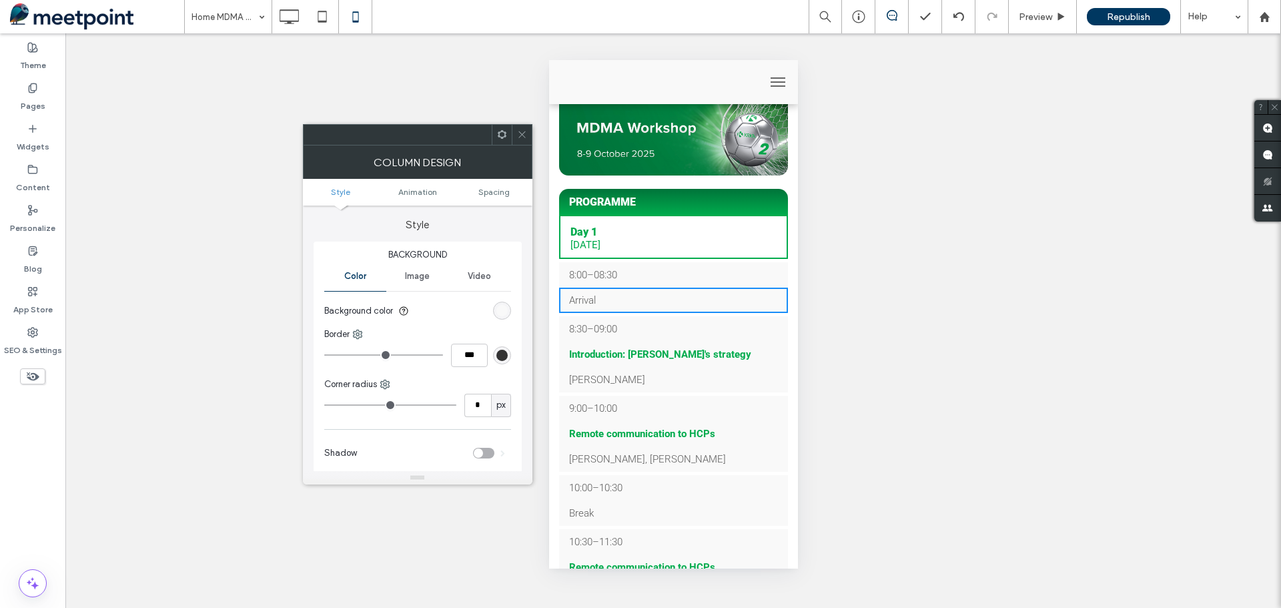
click at [773, 268] on div "8:00–08:30 Click To Paste" at bounding box center [673, 274] width 229 height 25
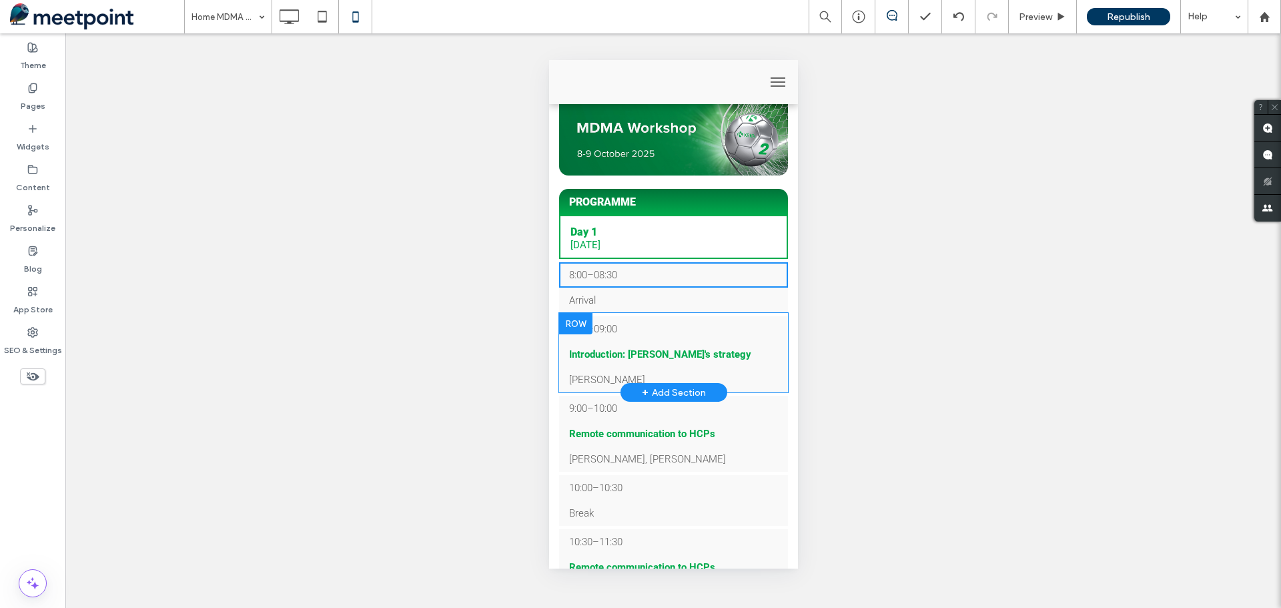
click at [773, 324] on div "8:30–09:00 Click To Paste" at bounding box center [673, 328] width 229 height 25
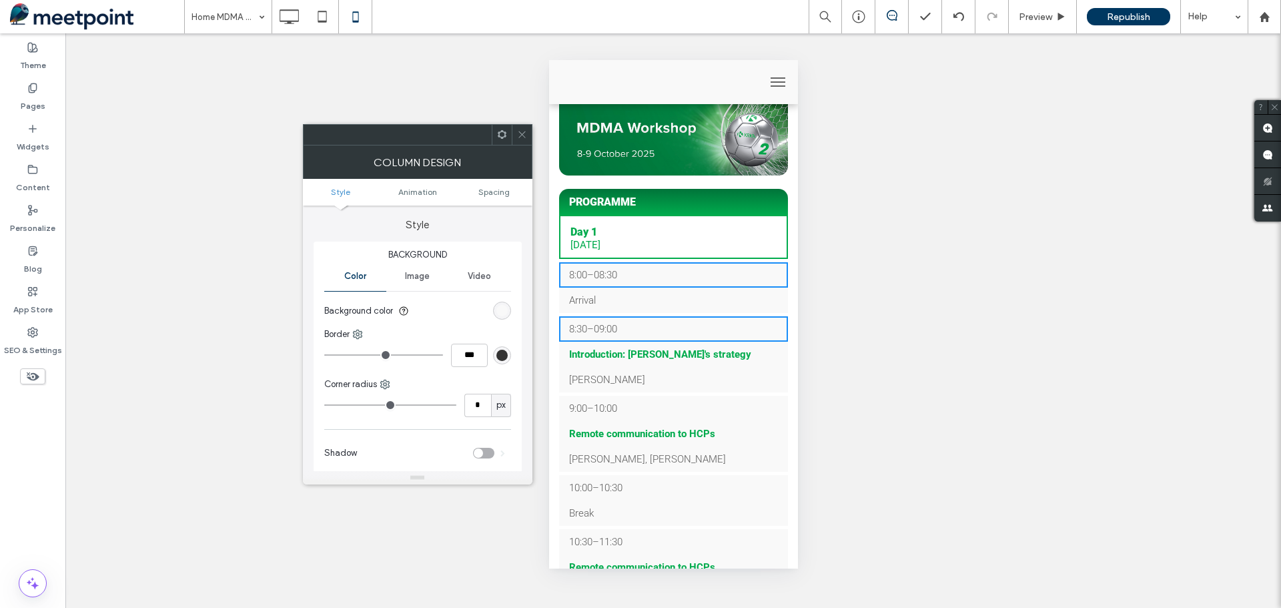
click at [998, 380] on div "Unhide? Yes Unhide? Yes Unhide? Yes Unhide? Yes Unhide? Yes Unhide? Yes Unhide?…" at bounding box center [673, 320] width 1216 height 575
click at [519, 135] on icon at bounding box center [522, 134] width 10 height 10
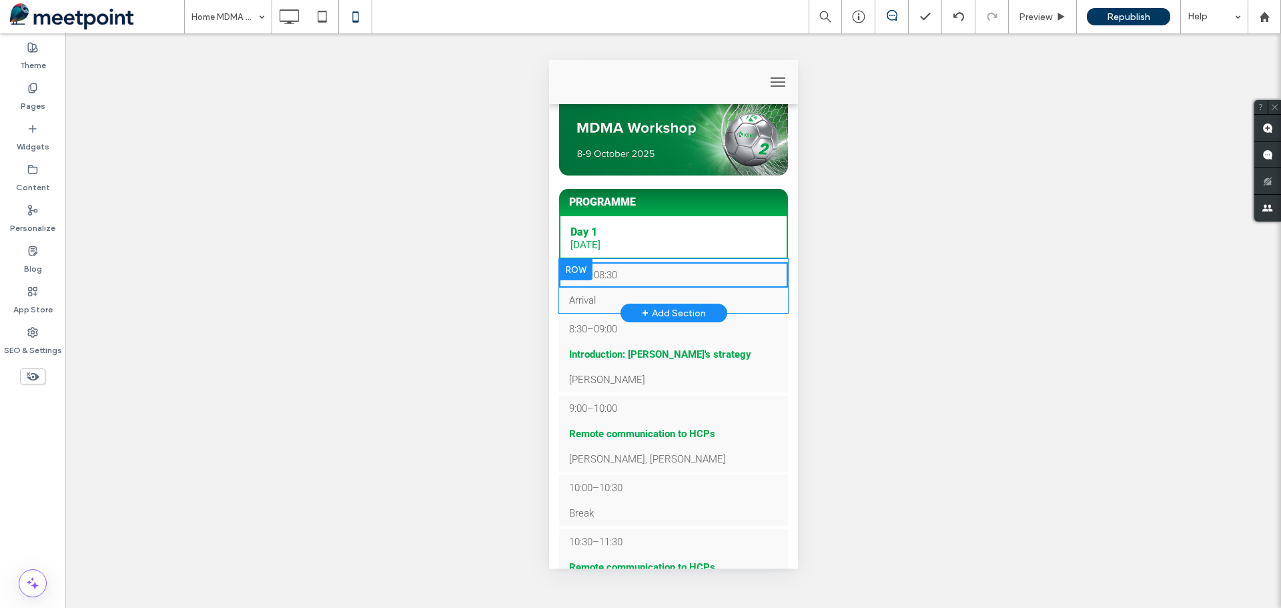
click at [573, 267] on div at bounding box center [575, 269] width 33 height 21
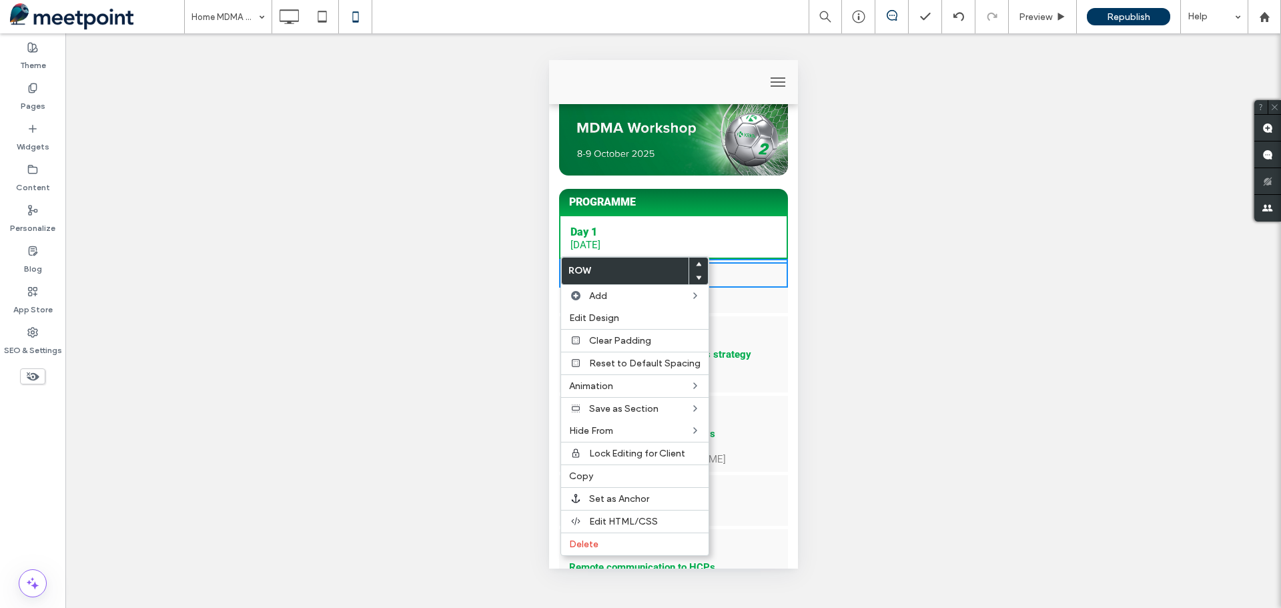
click at [919, 300] on div "Unhide? Yes Unhide? Yes Unhide? Yes Unhide? Yes Unhide? Yes Unhide? Yes Unhide?…" at bounding box center [673, 320] width 1216 height 575
click at [904, 320] on div "Unhide? Yes Unhide? Yes Unhide? Yes Unhide? Yes Unhide? Yes Unhide? Yes Unhide?…" at bounding box center [673, 320] width 1216 height 575
click at [964, 359] on div "Unhide? Yes Unhide? Yes Unhide? Yes Unhide? Yes Unhide? Yes Unhide? Yes Unhide?…" at bounding box center [673, 320] width 1216 height 575
click at [288, 13] on icon at bounding box center [289, 16] width 27 height 27
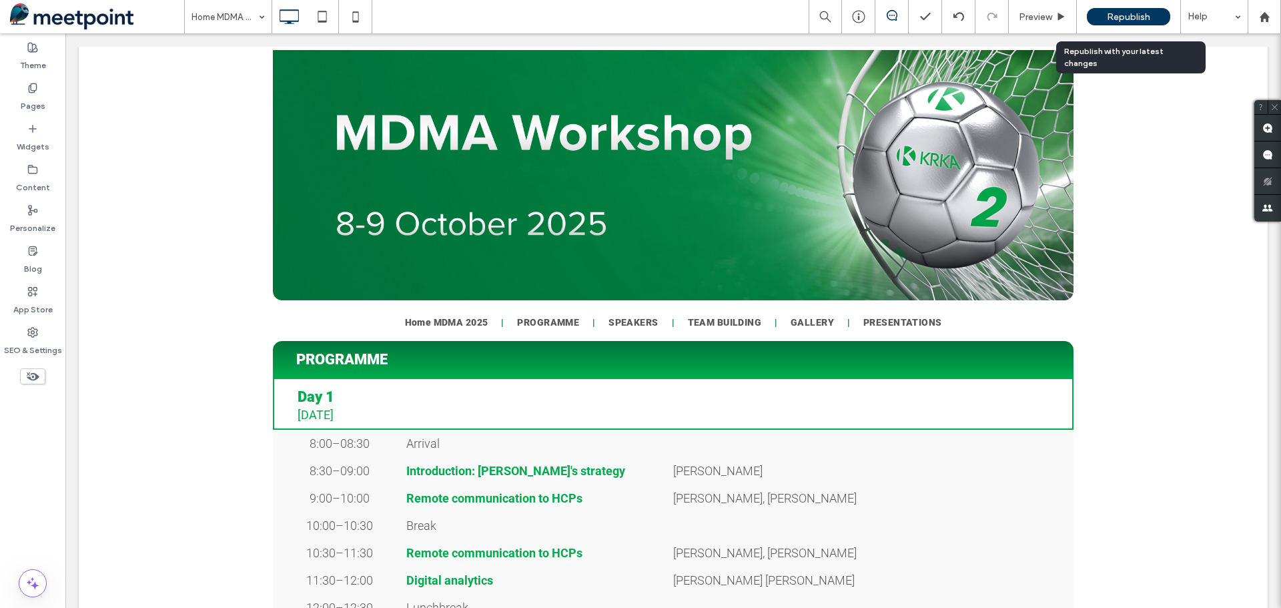
click at [1133, 21] on span "Republish" at bounding box center [1128, 16] width 43 height 11
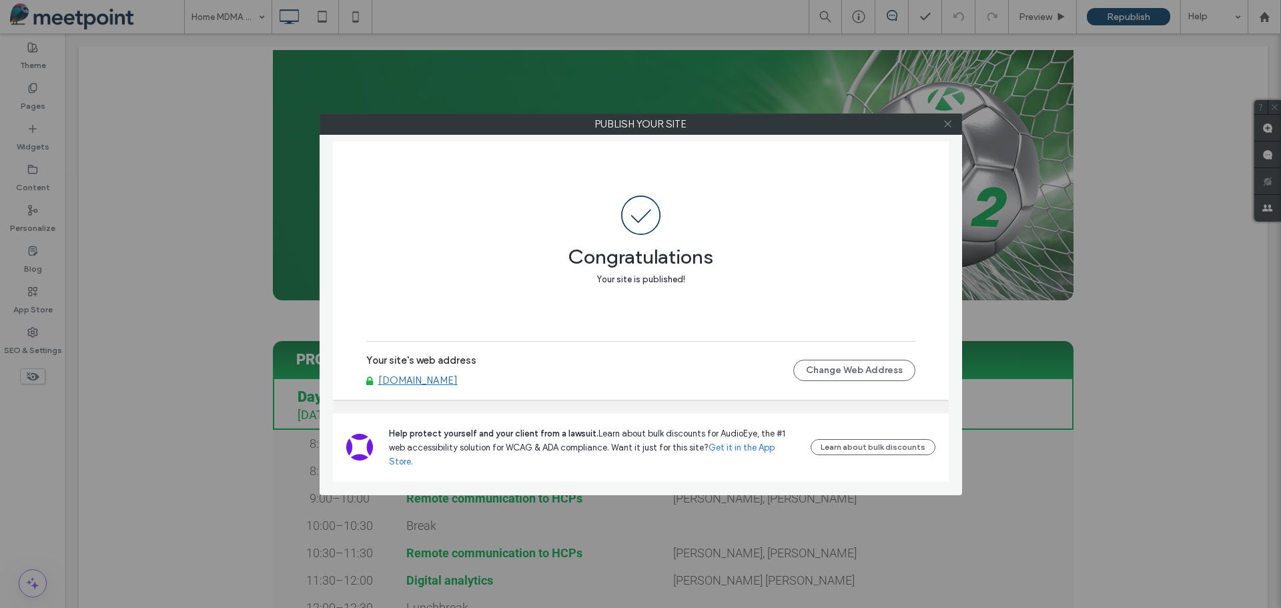
click at [948, 123] on icon at bounding box center [948, 124] width 10 height 10
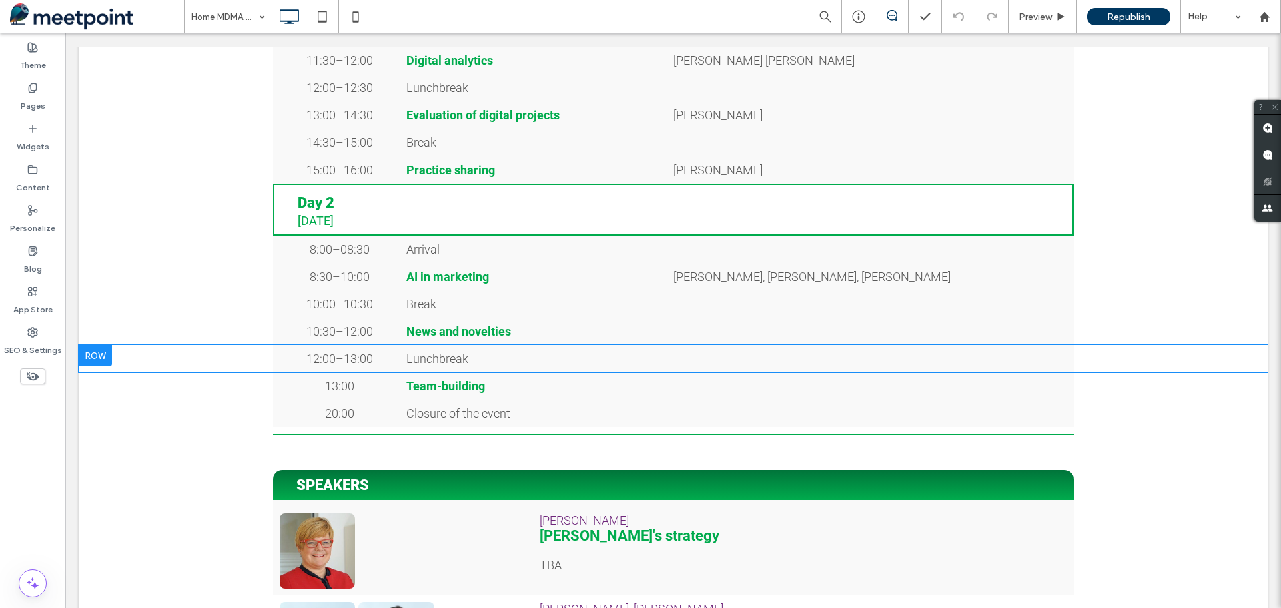
scroll to position [534, 0]
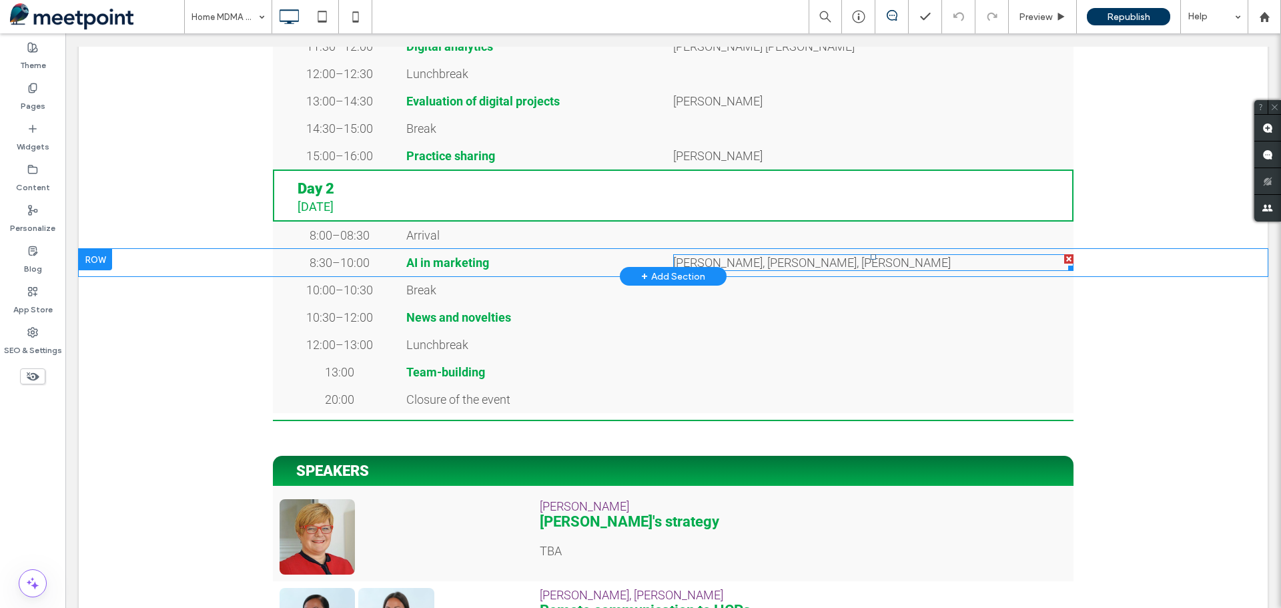
click at [850, 269] on span "[PERSON_NAME], [PERSON_NAME], [PERSON_NAME]" at bounding box center [812, 263] width 278 height 14
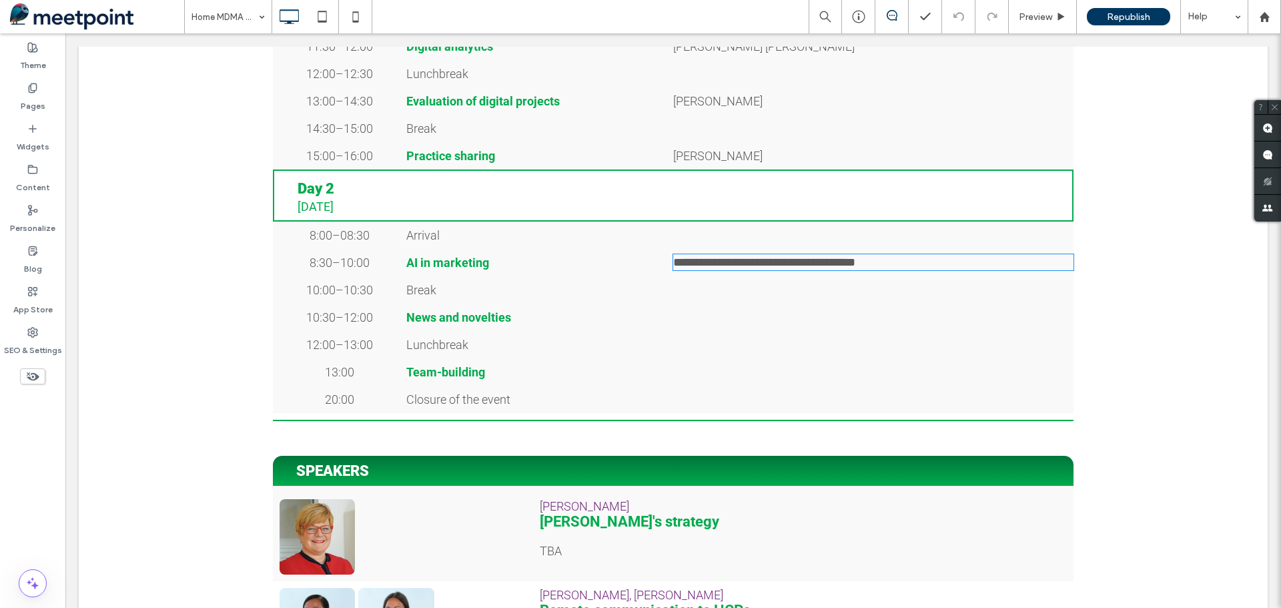
click at [850, 268] on span "**********" at bounding box center [764, 262] width 182 height 12
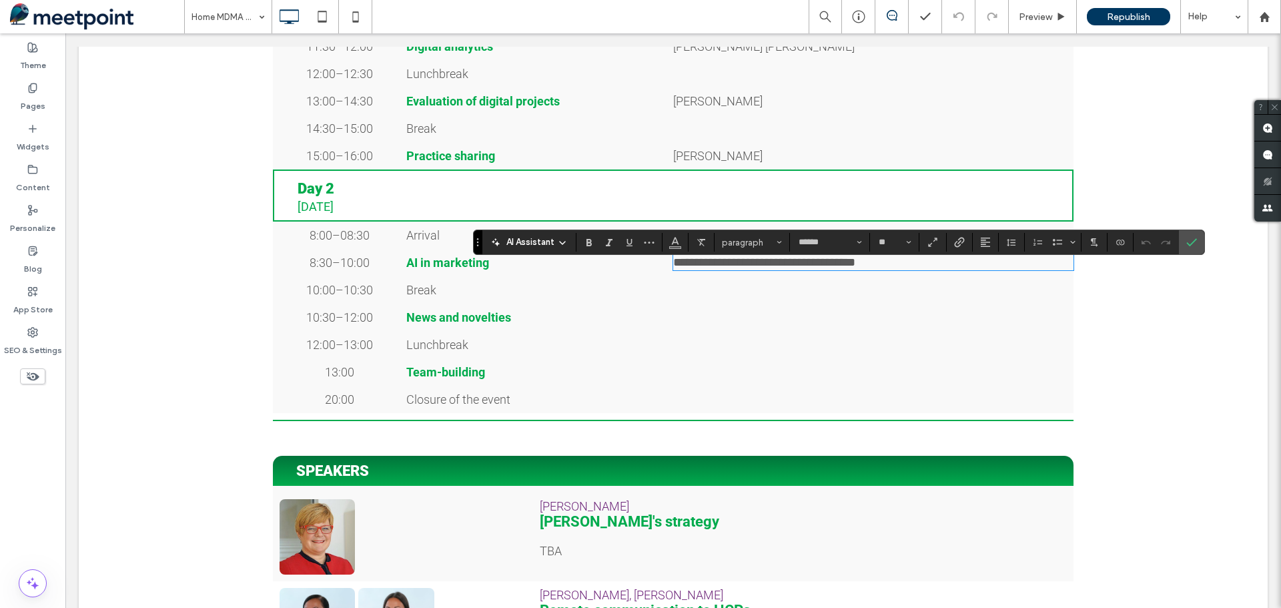
click at [819, 268] on span "**********" at bounding box center [764, 262] width 182 height 12
click at [1142, 358] on div "12:00–13:00 Click To Paste Lunchbreak Click To Paste Row + Add Section" at bounding box center [673, 344] width 1189 height 27
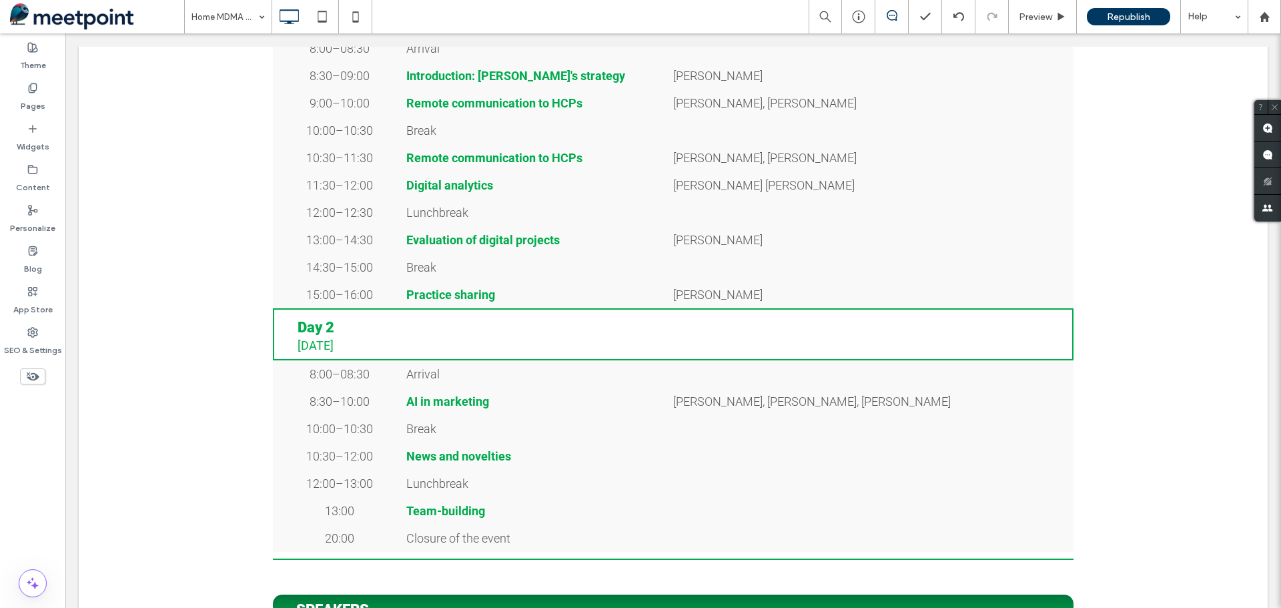
scroll to position [0, 0]
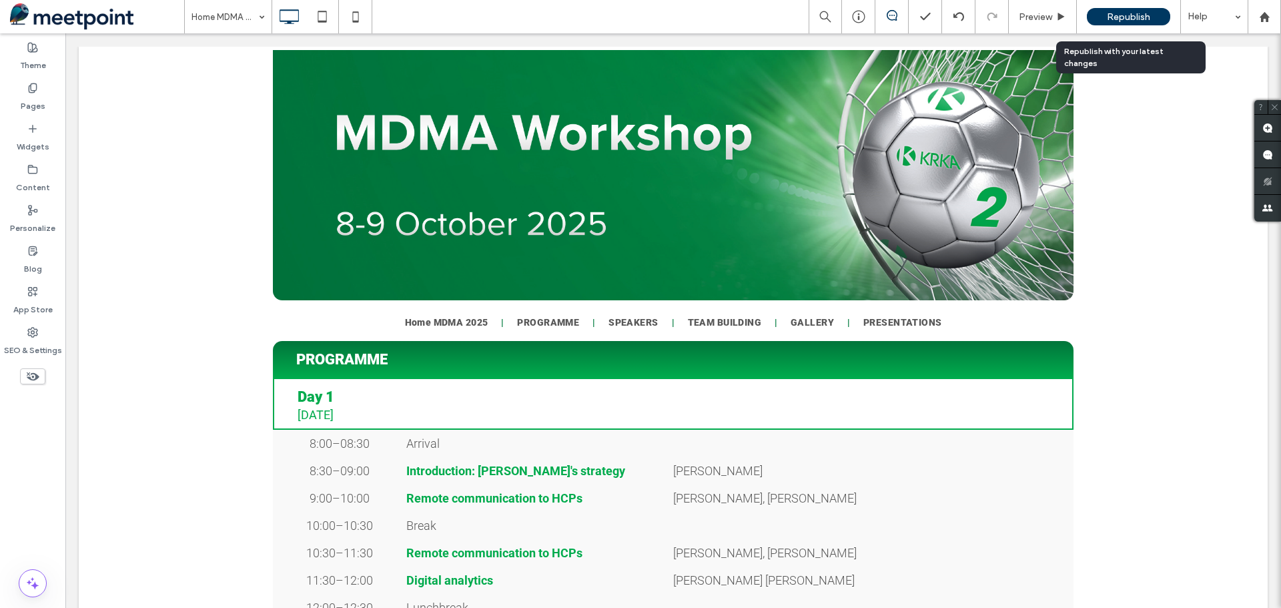
click at [1136, 17] on span "Republish" at bounding box center [1128, 16] width 43 height 11
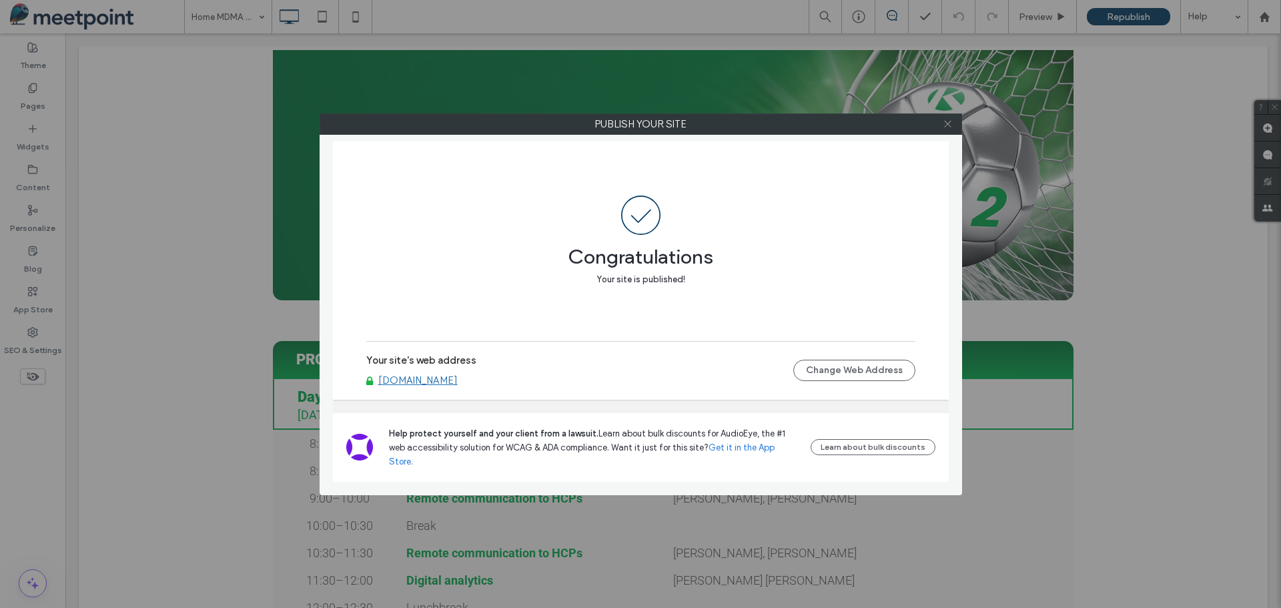
click at [951, 123] on icon at bounding box center [948, 124] width 10 height 10
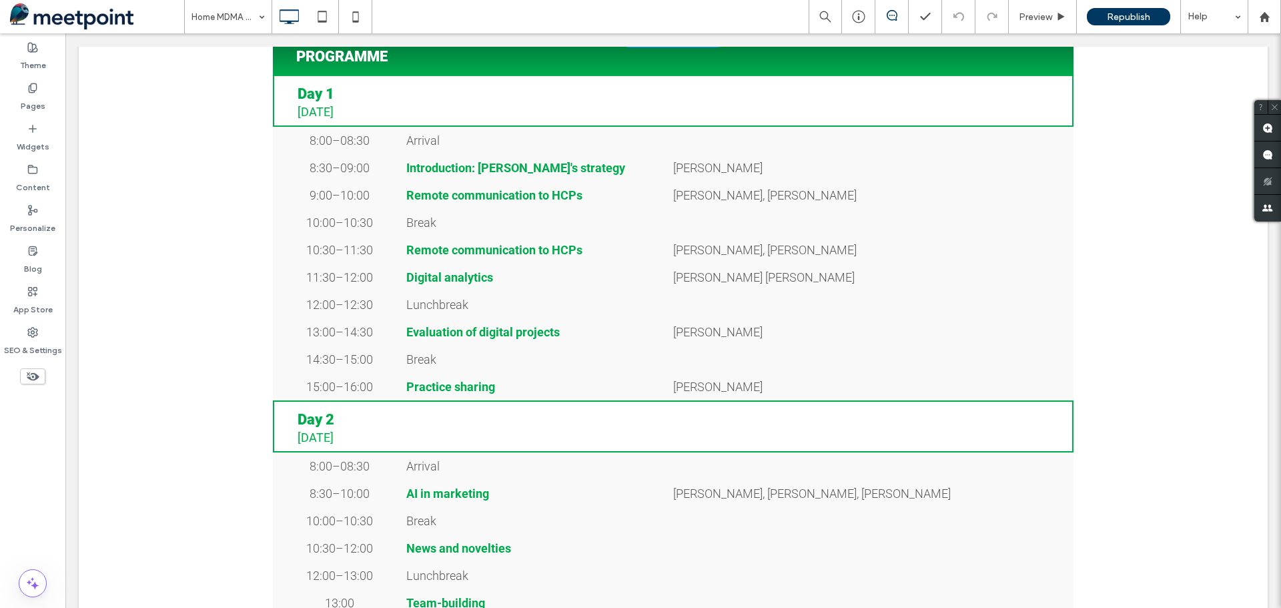
scroll to position [334, 0]
